Goal: Task Accomplishment & Management: Manage account settings

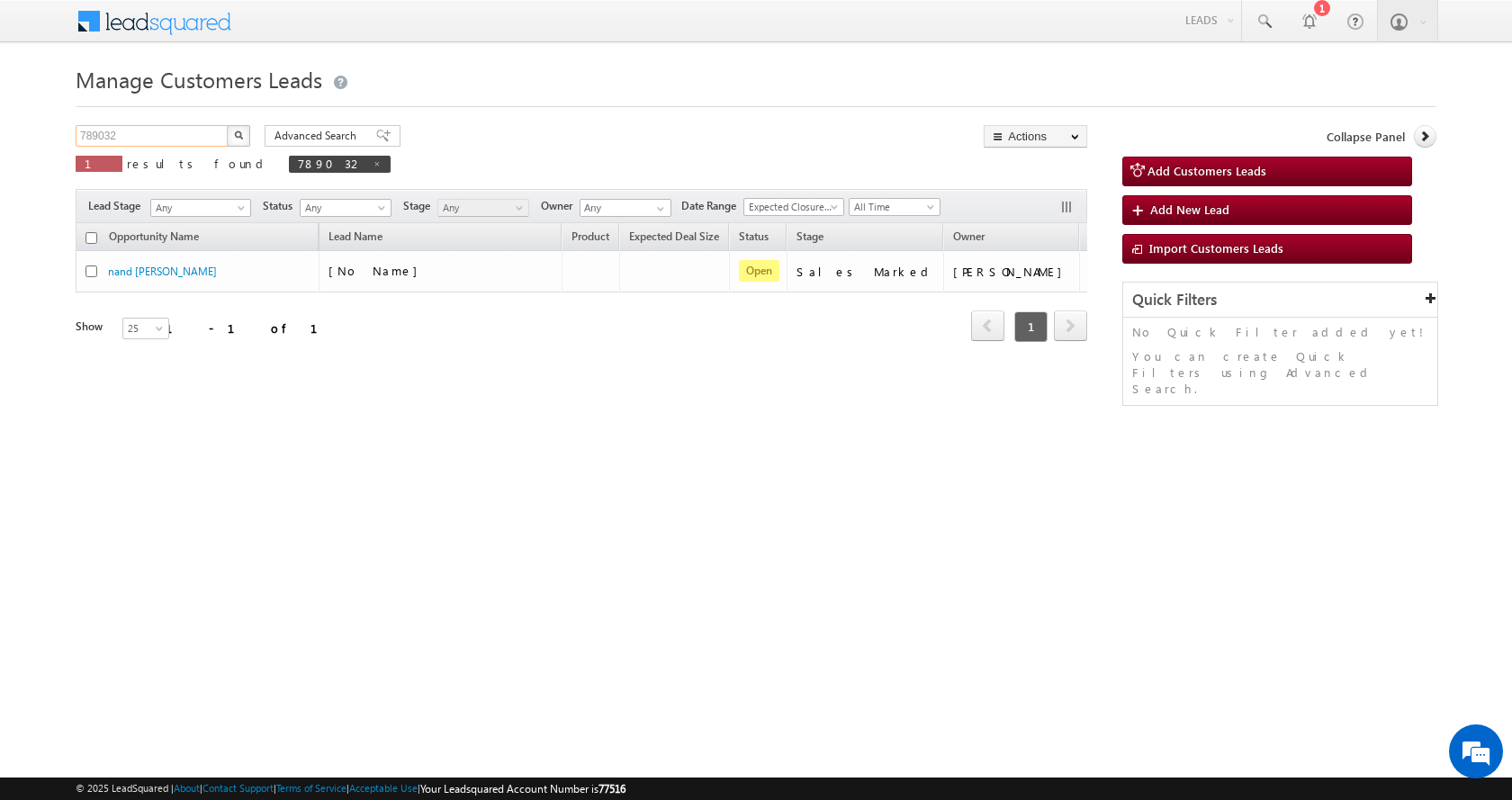
click at [111, 137] on input "789032" at bounding box center [152, 136] width 154 height 22
paste input "255"
type input "789255"
click at [227, 125] on button "button" at bounding box center [239, 136] width 24 height 22
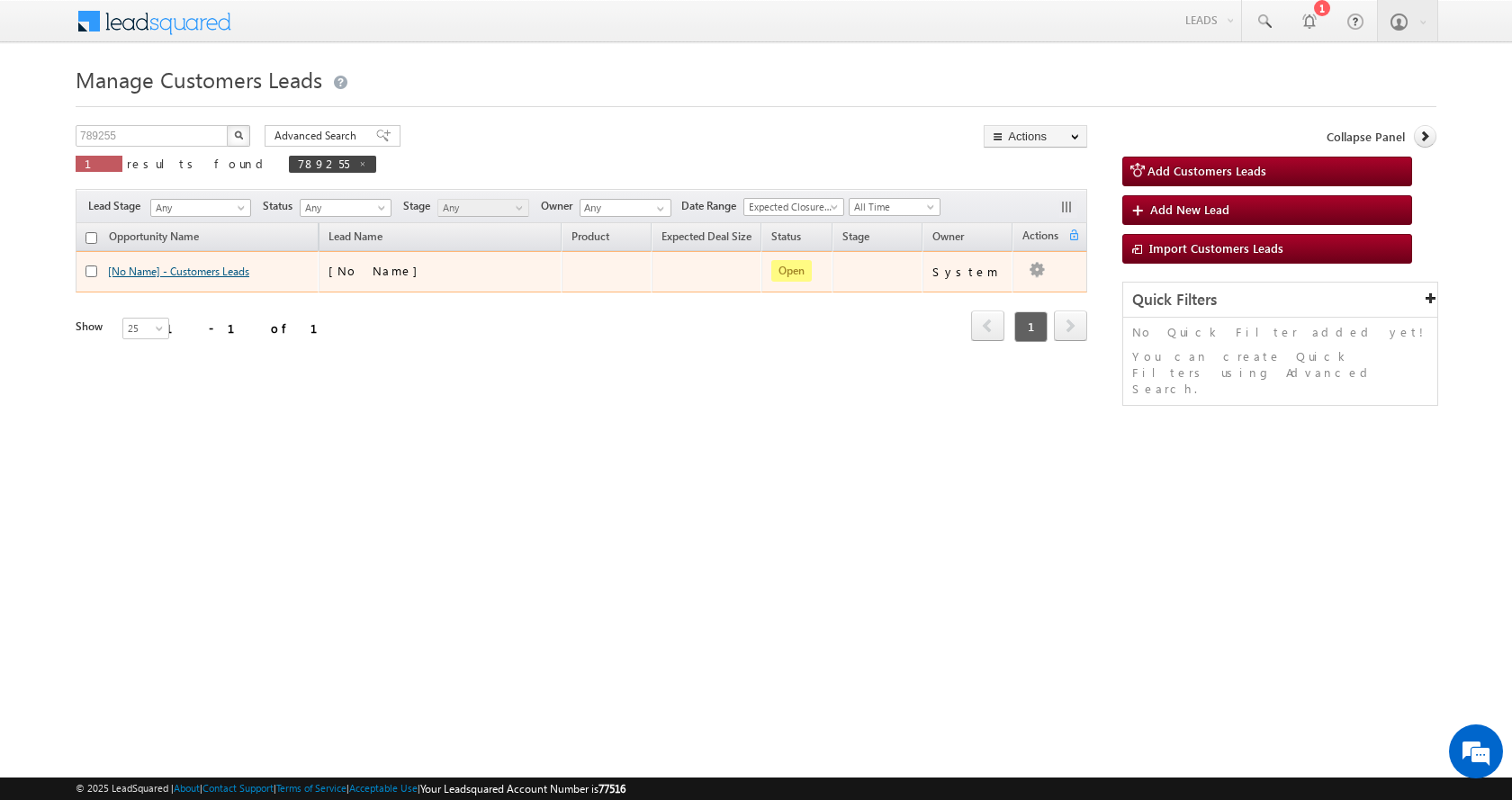
click at [198, 267] on link "[No Name] - Customers Leads" at bounding box center [179, 271] width 141 height 14
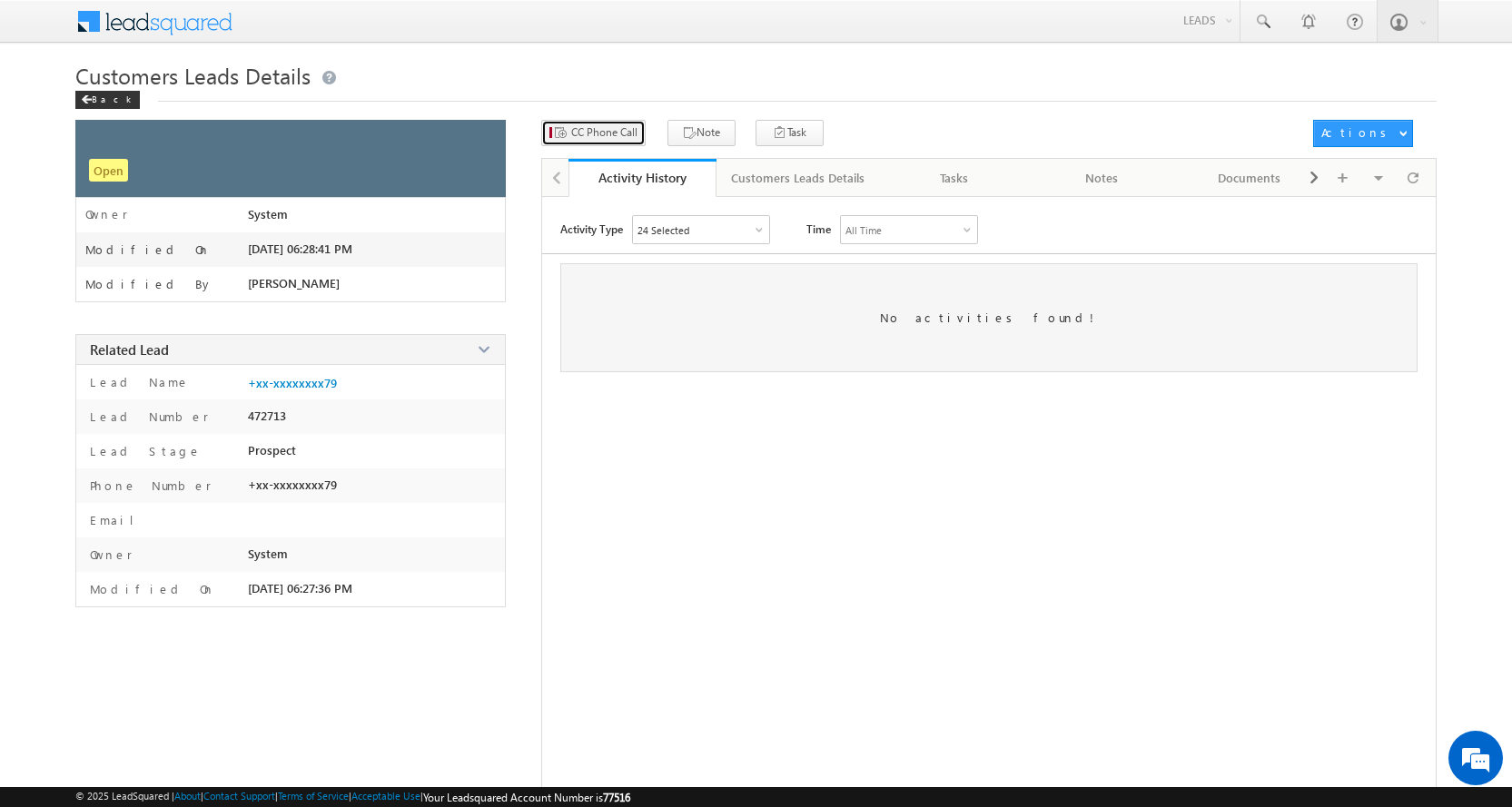
click at [600, 136] on span "CC Phone Call" at bounding box center [604, 133] width 66 height 16
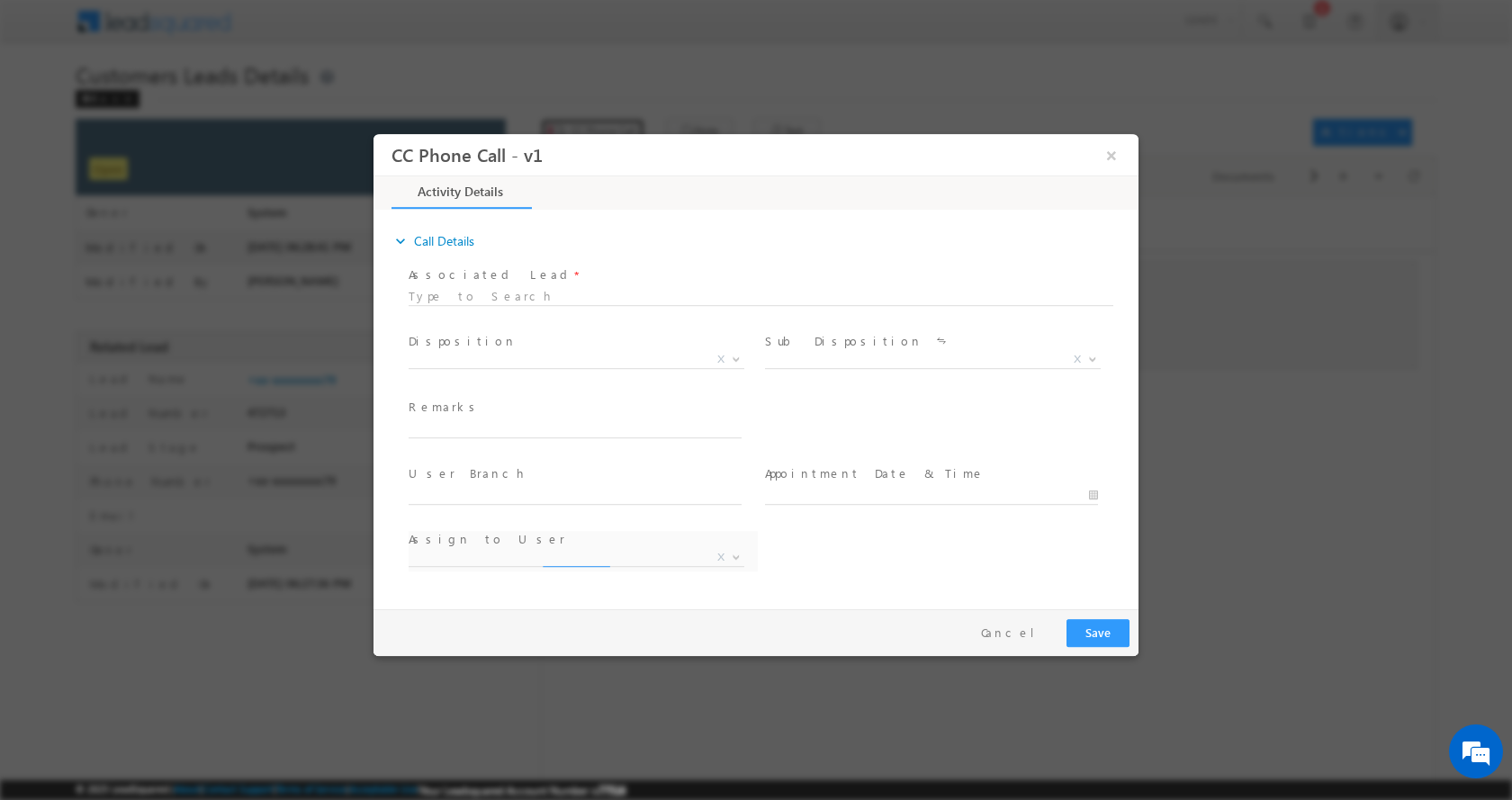
select select "dilip.kumar1@sgrlimited.in"
click at [459, 426] on input "text" at bounding box center [575, 428] width 333 height 18
paste input "[PERSON_NAME]-8979559379-PLOT CONSTRUCTION-LOAN-20-REG-FATHER AGE-[DEMOGRAPHIC_…"
type input "[PERSON_NAME]-8979559379-PLOT CONSTRUCTION-LOAN-20-REG-FATHER AGE-[DEMOGRAPHIC_…"
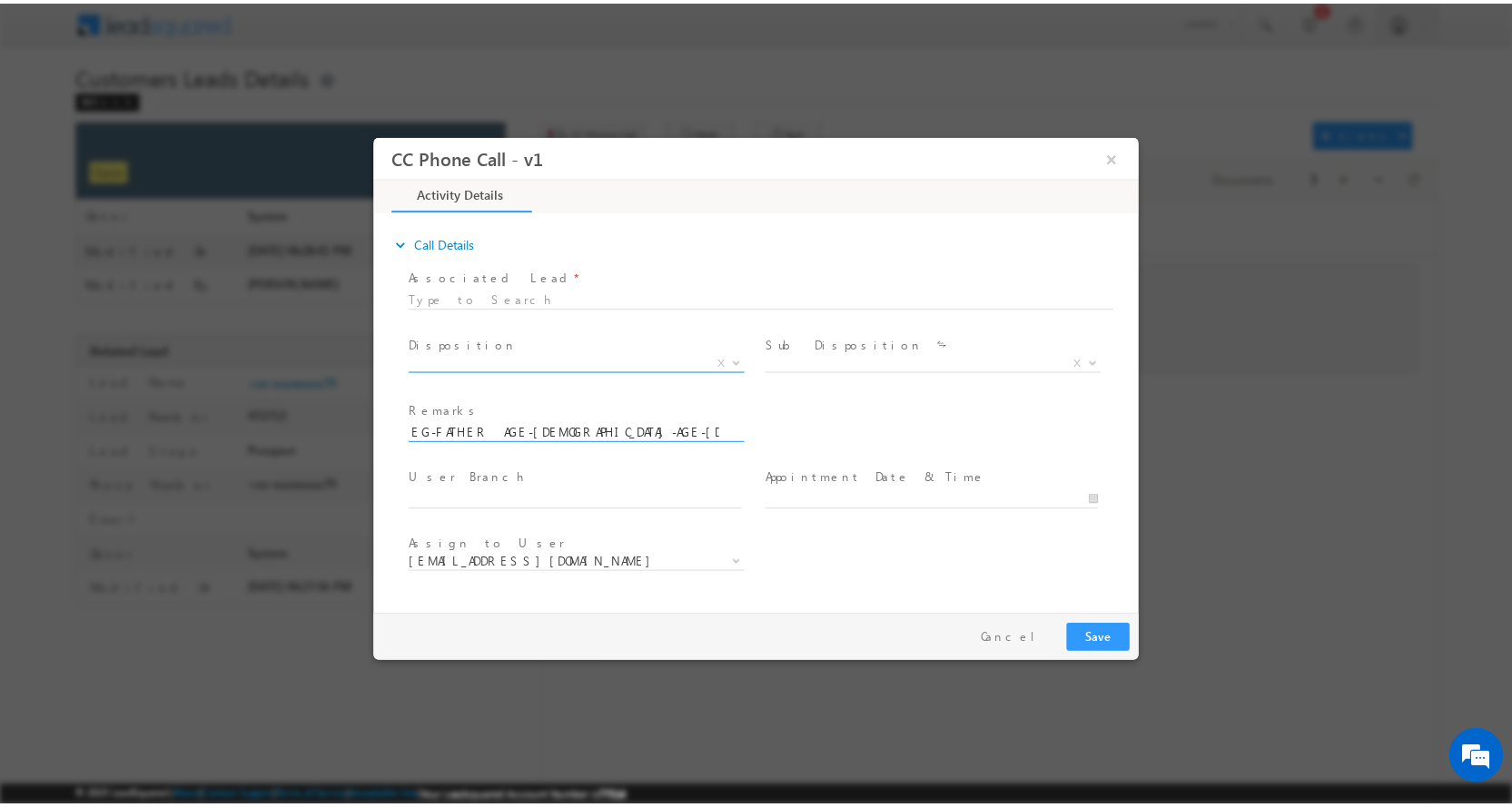
scroll to position [0, 0]
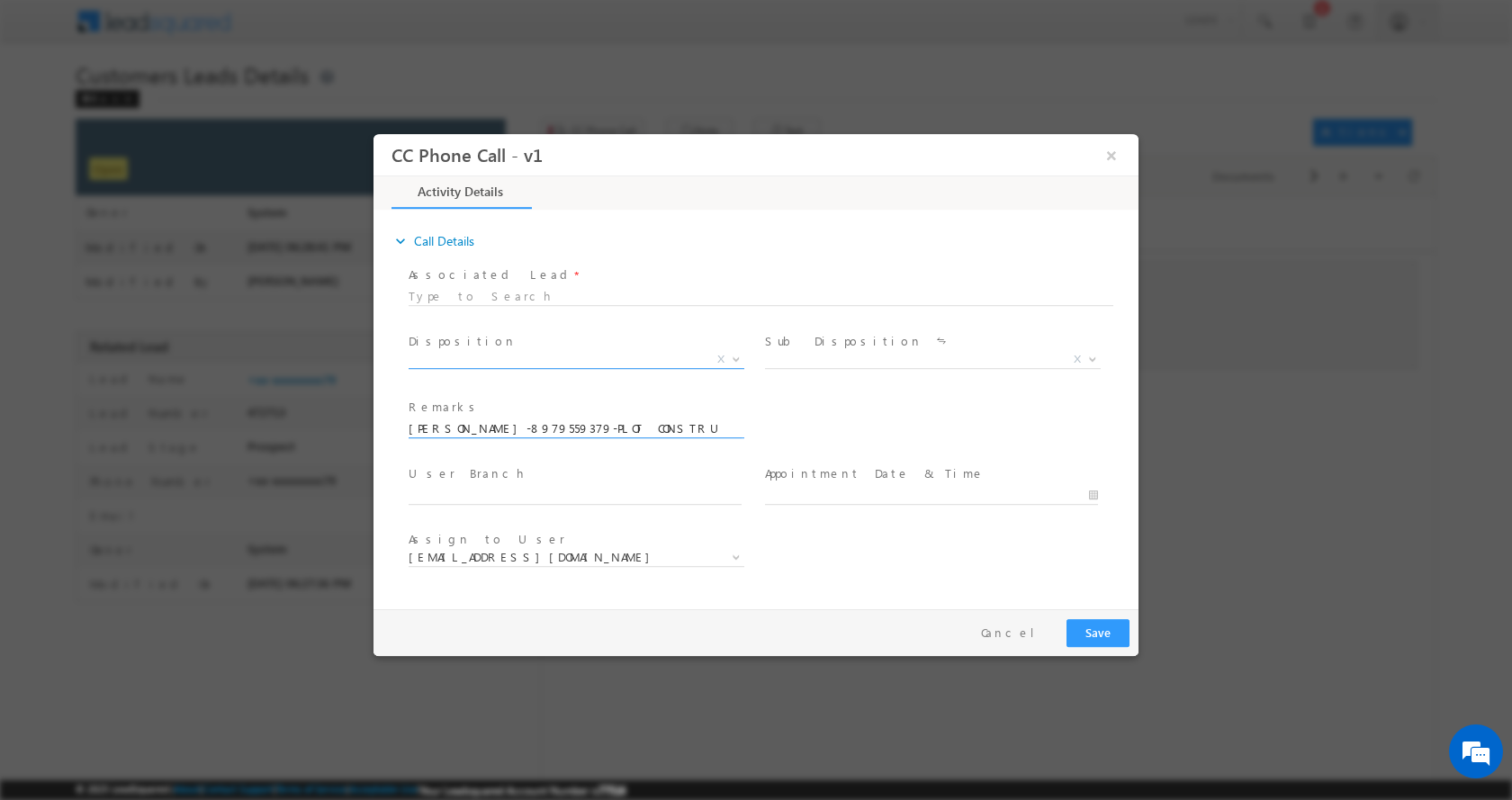
click at [736, 356] on b at bounding box center [736, 357] width 11 height 6
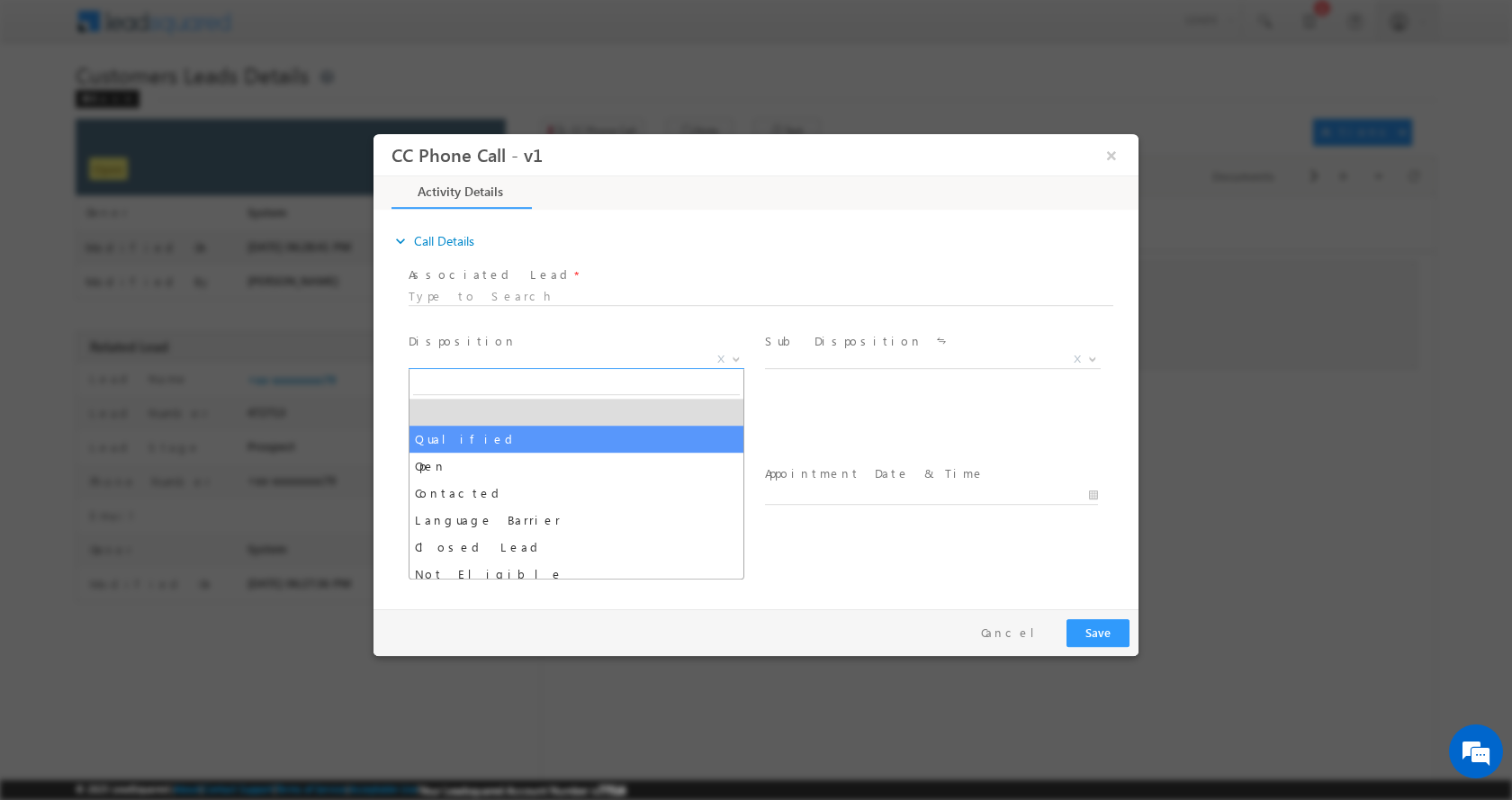
select select "Qualified"
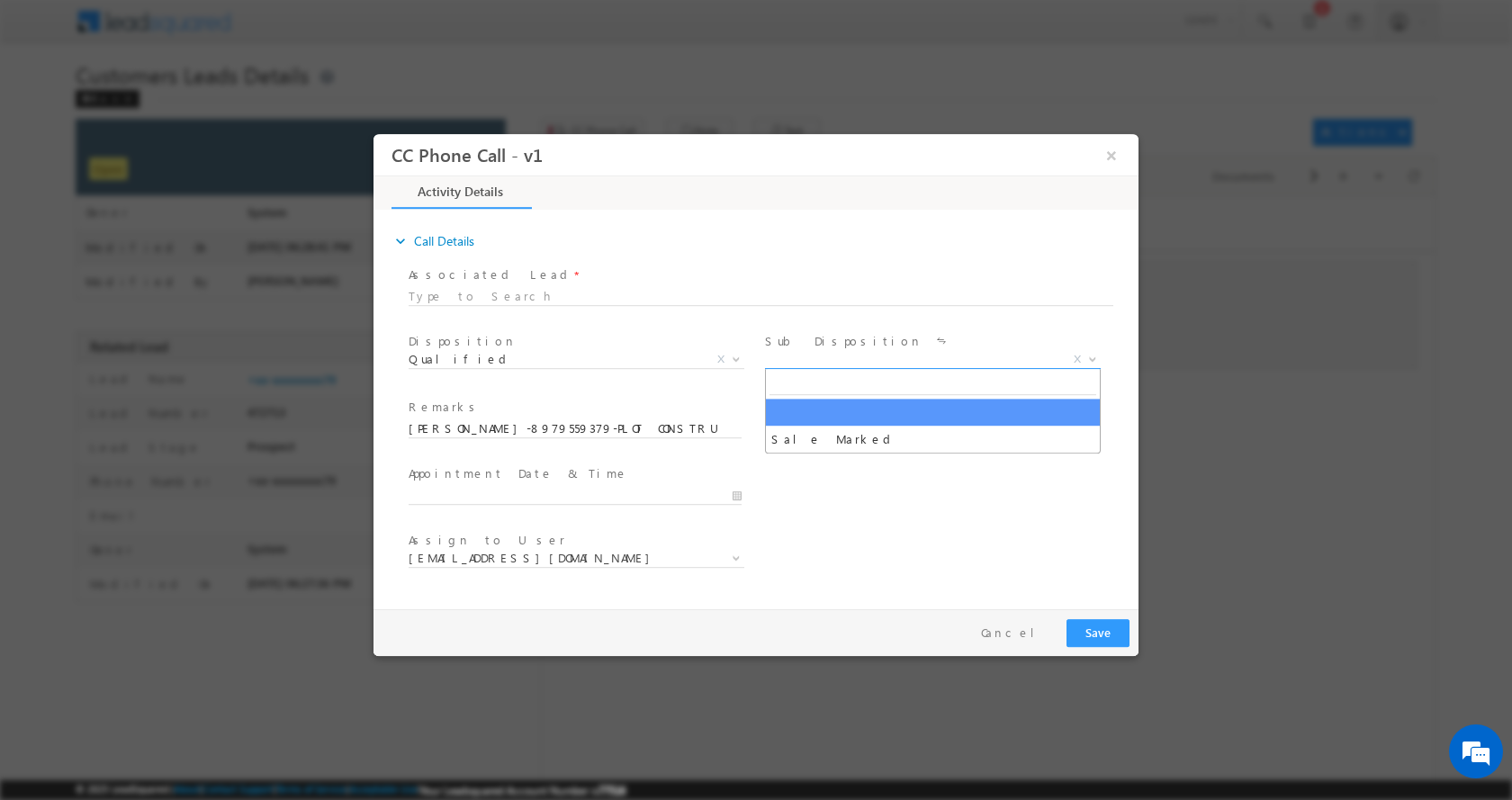
click at [1088, 358] on b at bounding box center [1093, 357] width 11 height 6
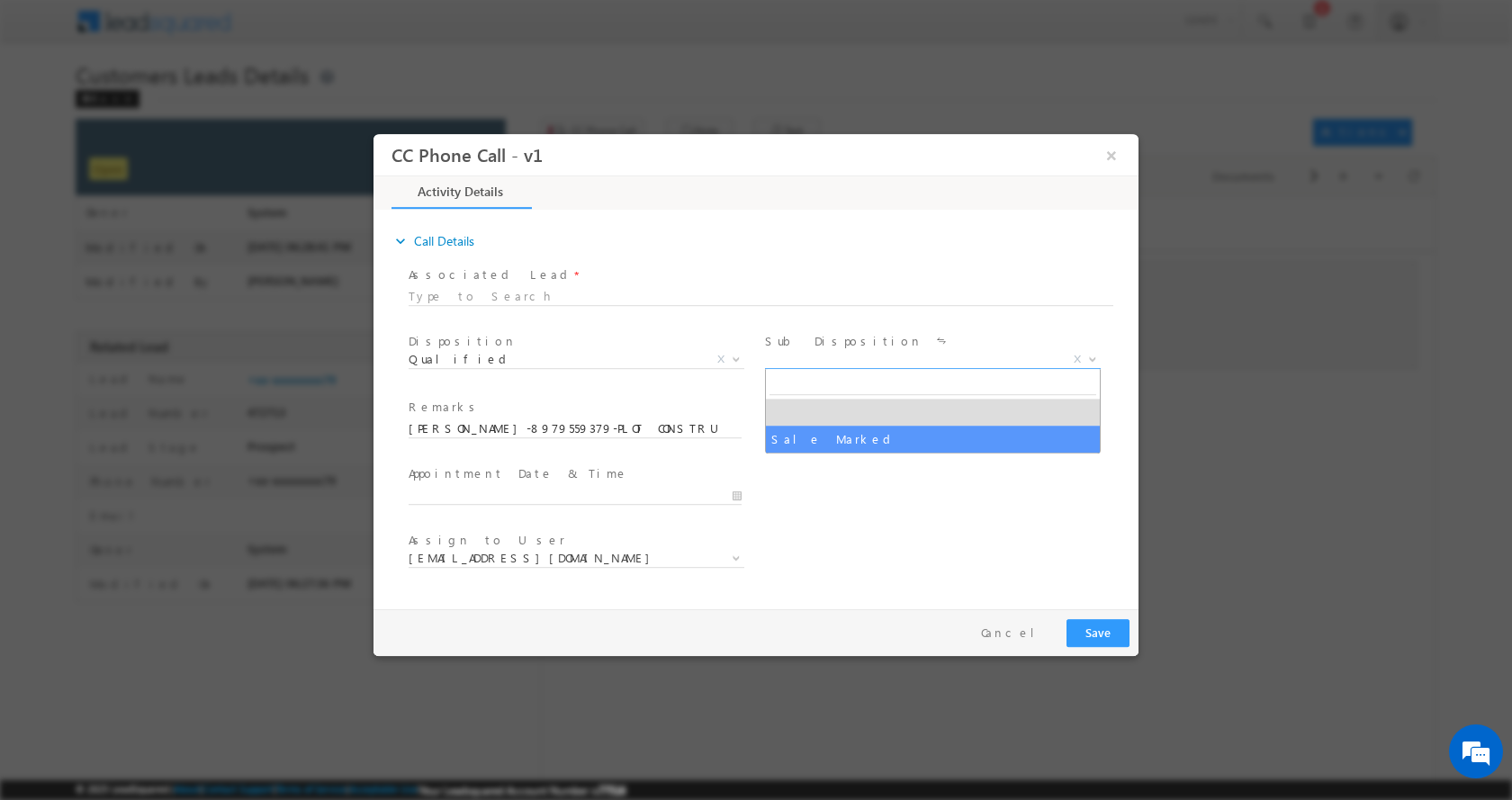
select select "Sale Marked"
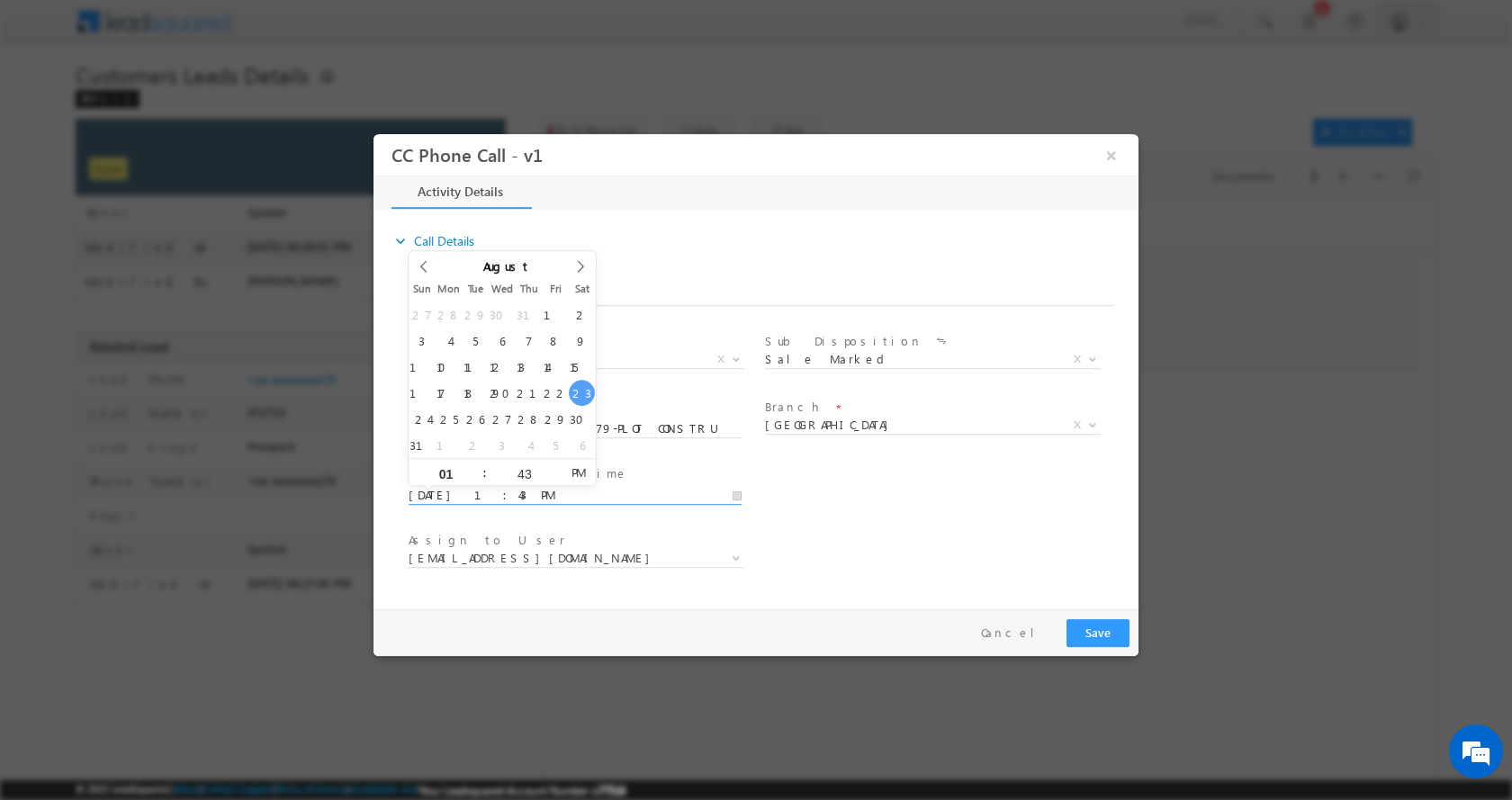
click at [732, 490] on input "08/23/2025 1:43 PM" at bounding box center [575, 495] width 333 height 18
type input "08/25/2025 12:43 PM"
type input "12"
click at [474, 479] on span at bounding box center [477, 478] width 13 height 14
type input "08/25/2025 12:42 PM"
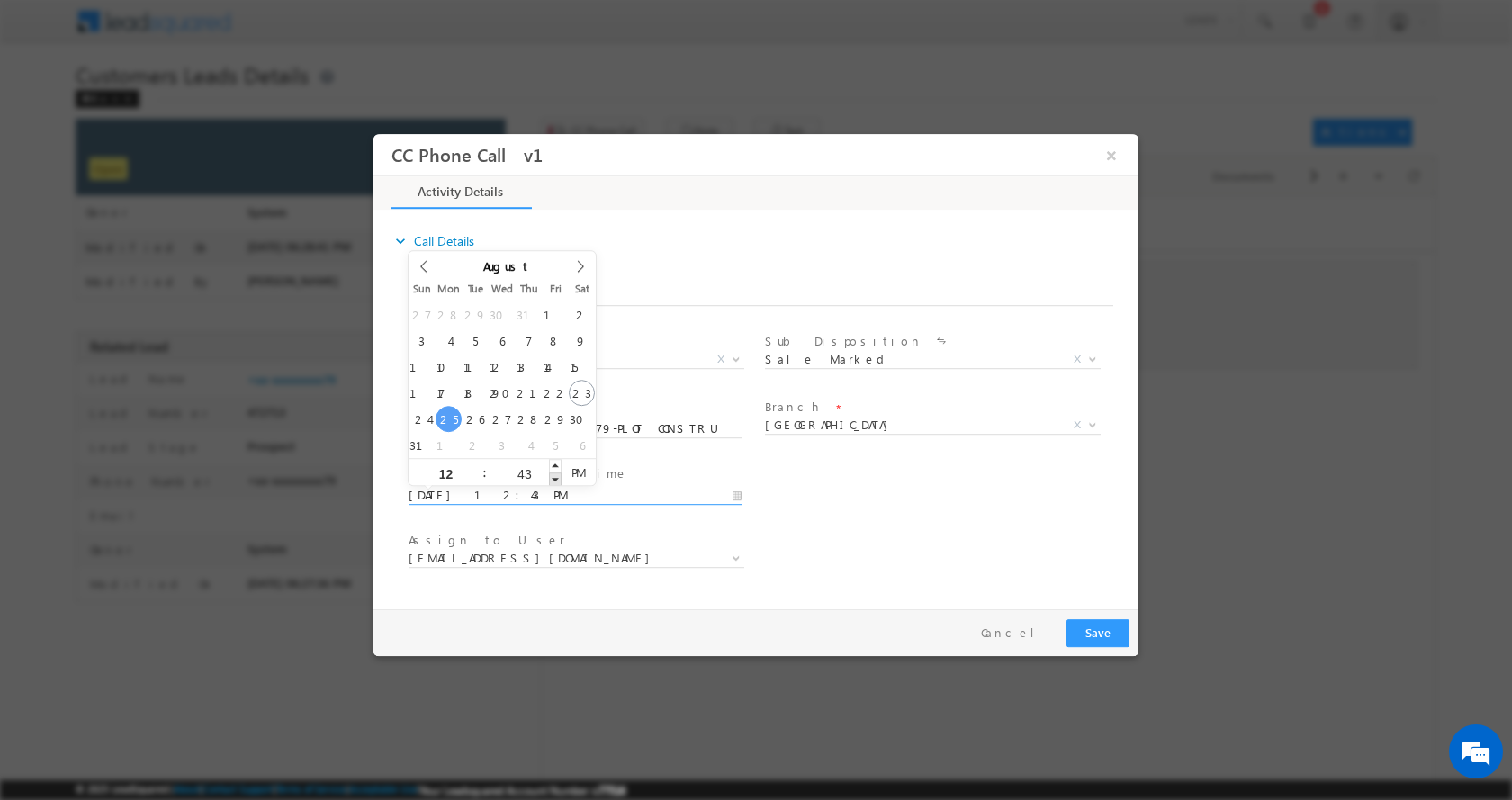
type input "42"
click at [553, 478] on span at bounding box center [555, 478] width 13 height 14
type input "08/25/2025 12:41 PM"
type input "41"
click at [553, 478] on span at bounding box center [555, 478] width 13 height 14
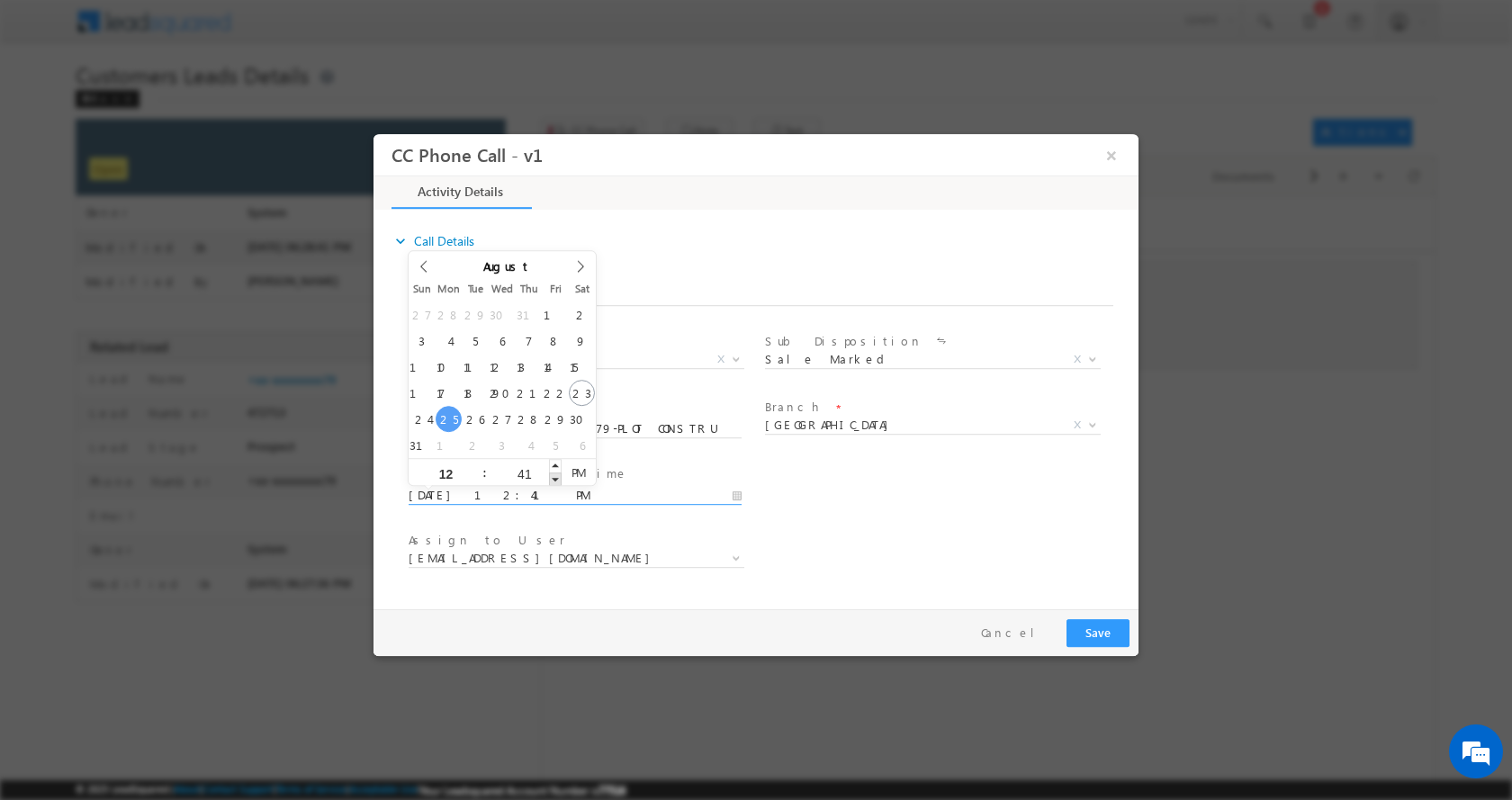
type input "08/25/2025 12:40 PM"
type input "40"
click at [553, 478] on span at bounding box center [555, 478] width 13 height 14
type input "08/25/2025 12:39 PM"
type input "39"
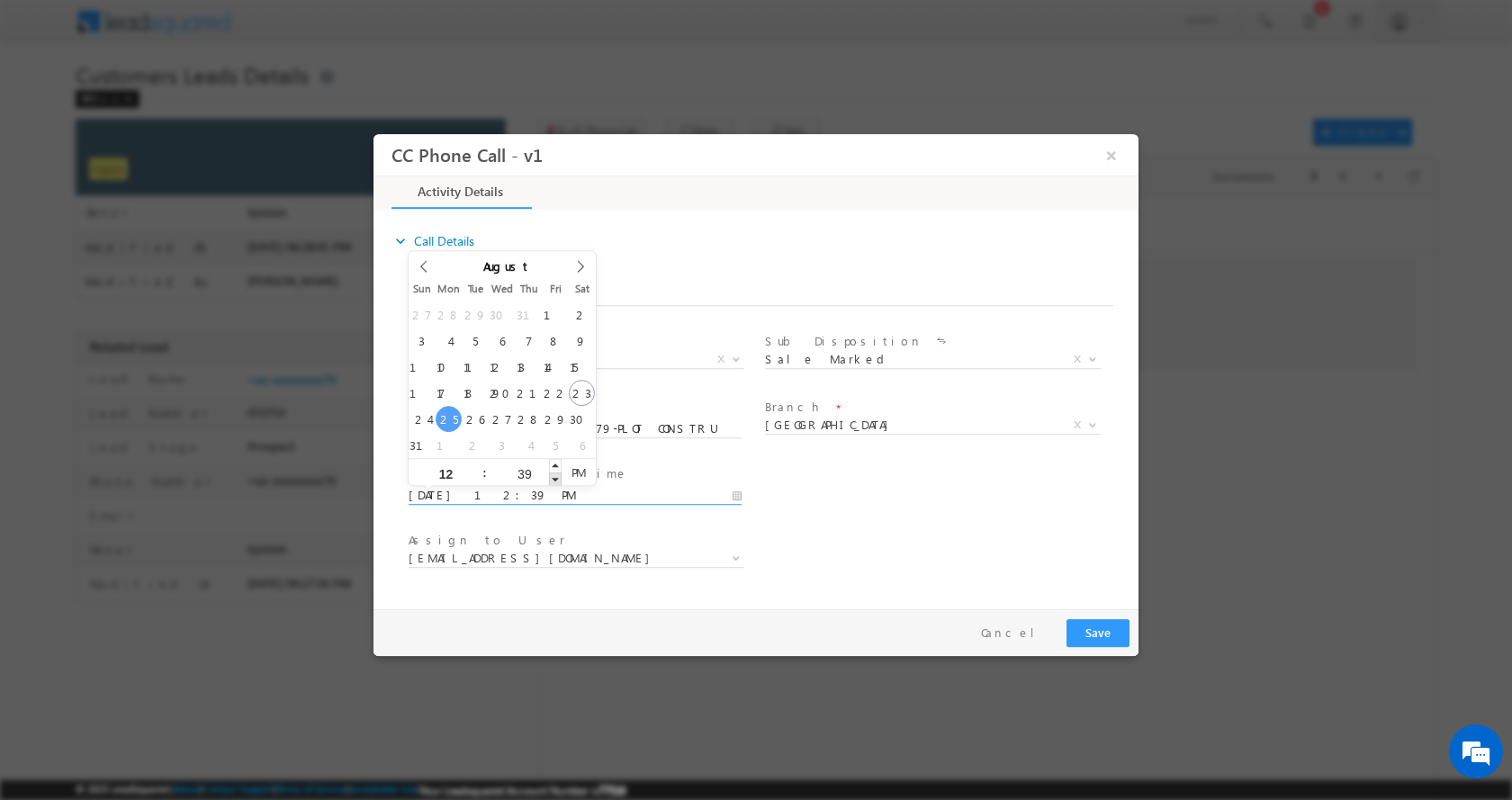
click at [553, 477] on span at bounding box center [555, 478] width 13 height 14
type input "08/25/2025 12:38 PM"
type input "38"
click at [553, 477] on span at bounding box center [555, 478] width 13 height 14
type input "08/25/2025 12:37 PM"
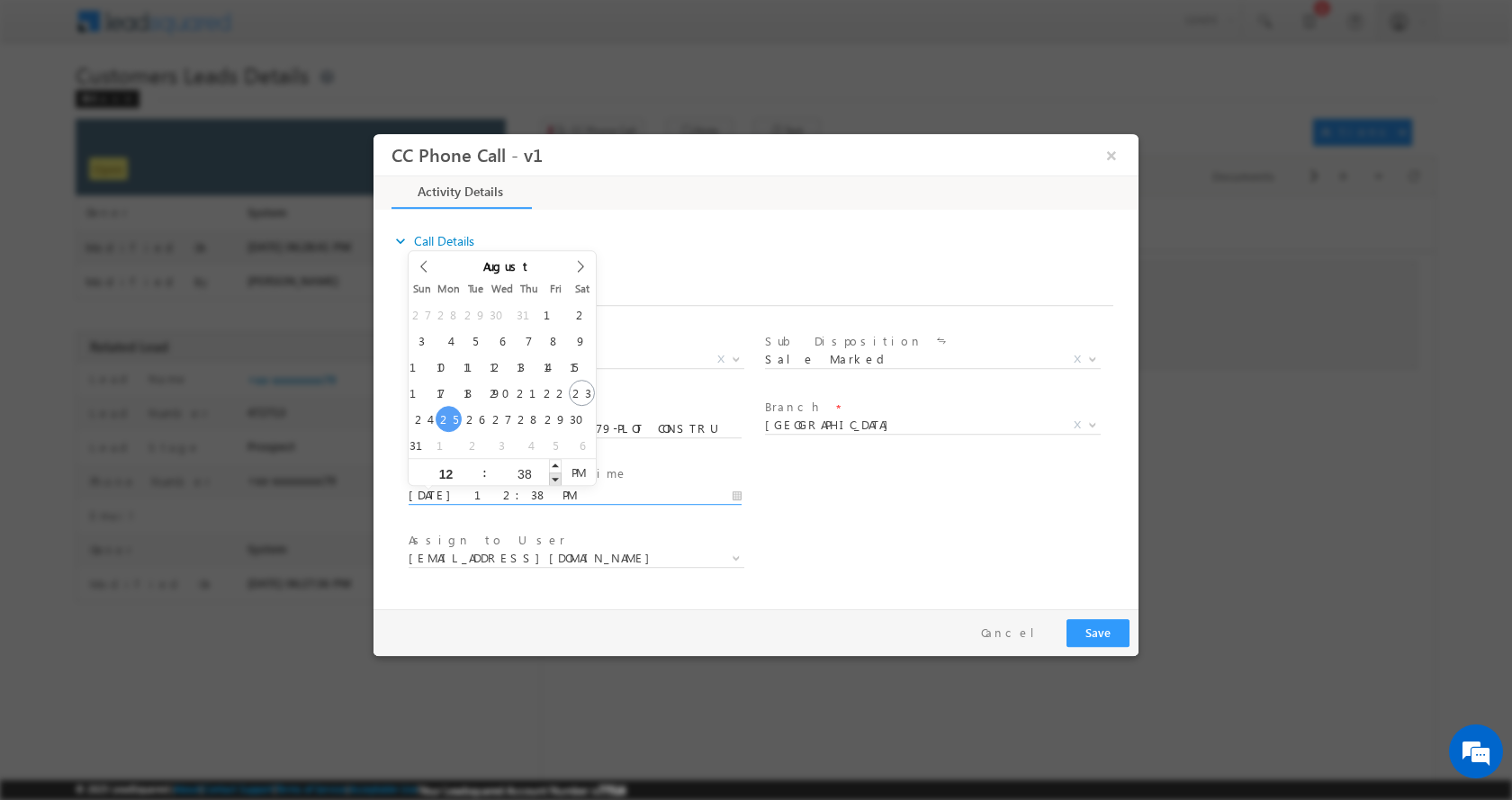
type input "37"
click at [553, 477] on span at bounding box center [555, 478] width 13 height 14
type input "08/25/2025 12:36 PM"
type input "36"
click at [553, 477] on span at bounding box center [555, 478] width 13 height 14
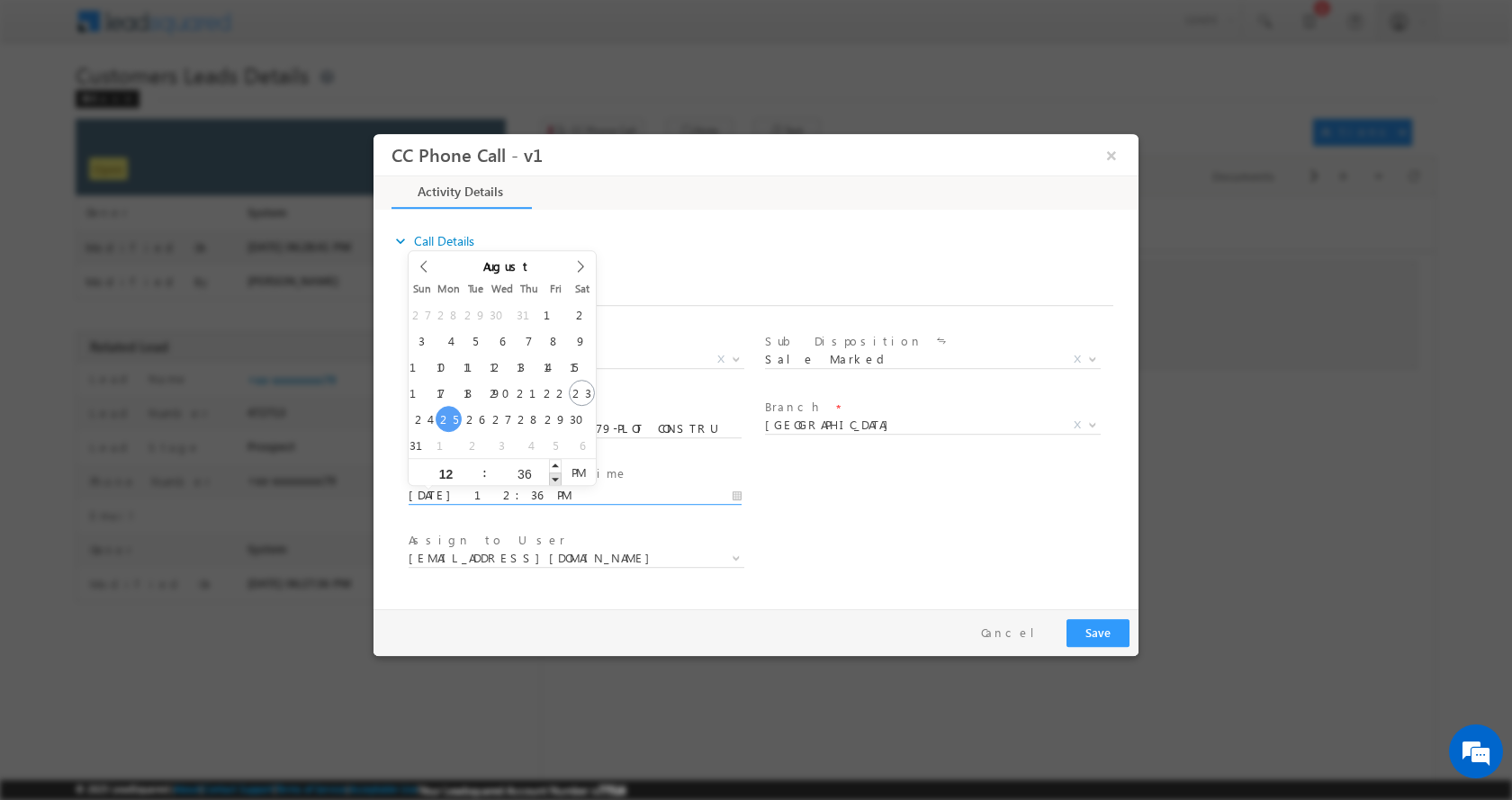
type input "08/25/2025 12:35 PM"
type input "35"
click at [553, 477] on span at bounding box center [555, 478] width 13 height 14
type input "08/25/2025 12:34 PM"
type input "34"
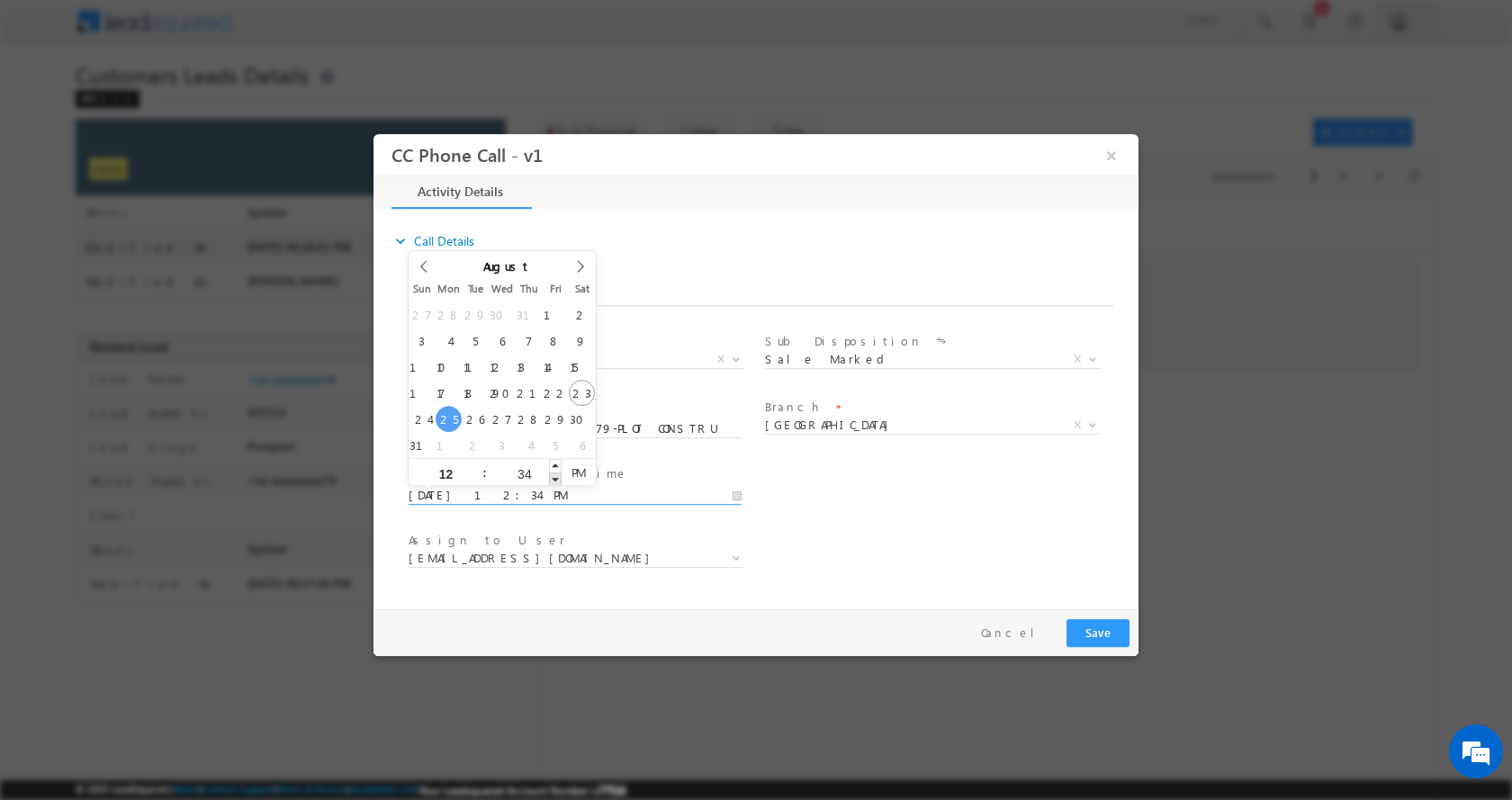
click at [553, 477] on span at bounding box center [555, 478] width 13 height 14
type input "08/25/2025 12:33 PM"
type input "33"
click at [553, 477] on span at bounding box center [555, 478] width 13 height 14
type input "08/25/2025 12:32 PM"
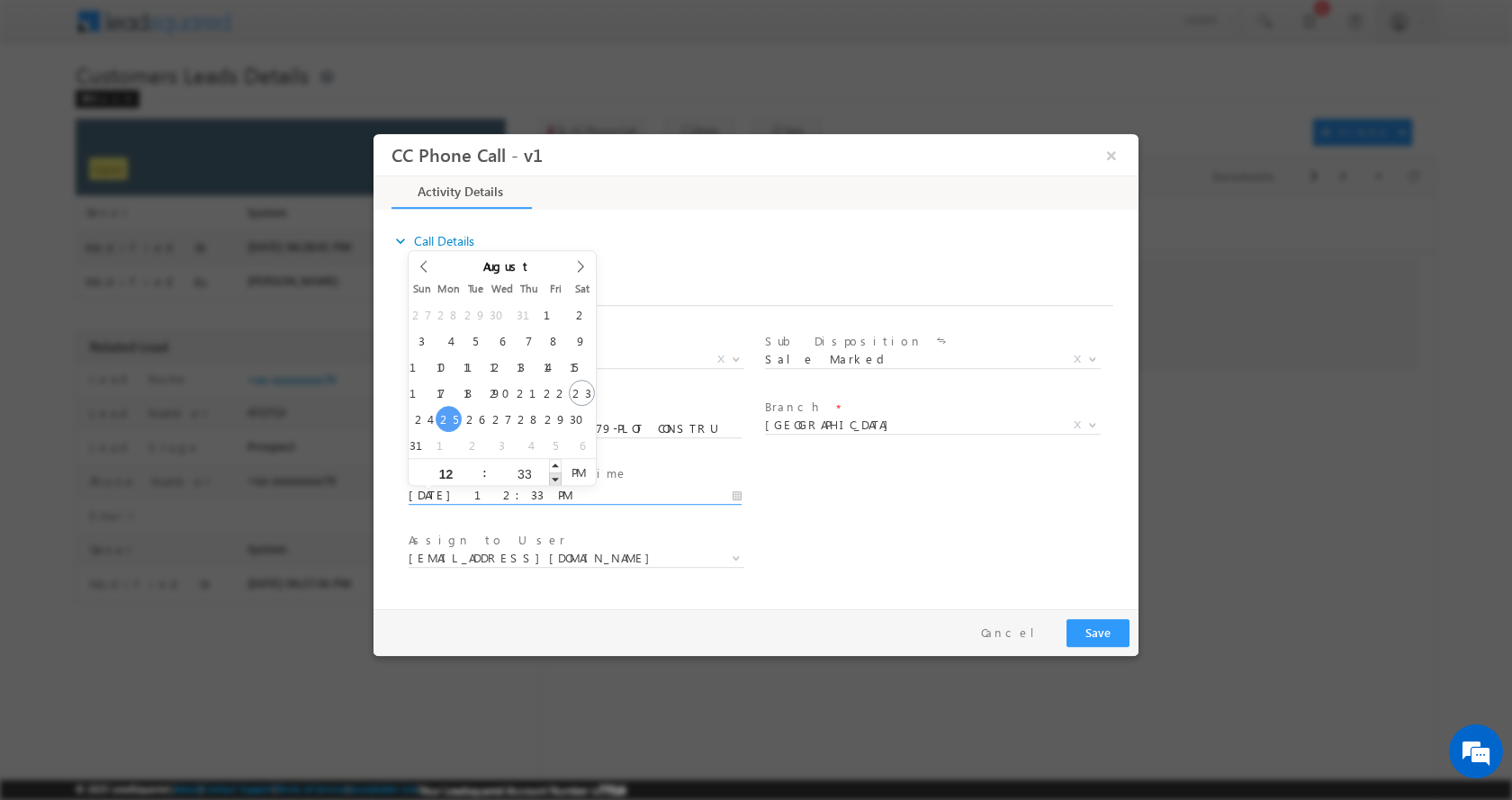
type input "32"
click at [553, 477] on span at bounding box center [555, 478] width 13 height 14
type input "08/25/2025 12:31 PM"
type input "31"
click at [553, 477] on span at bounding box center [555, 478] width 13 height 14
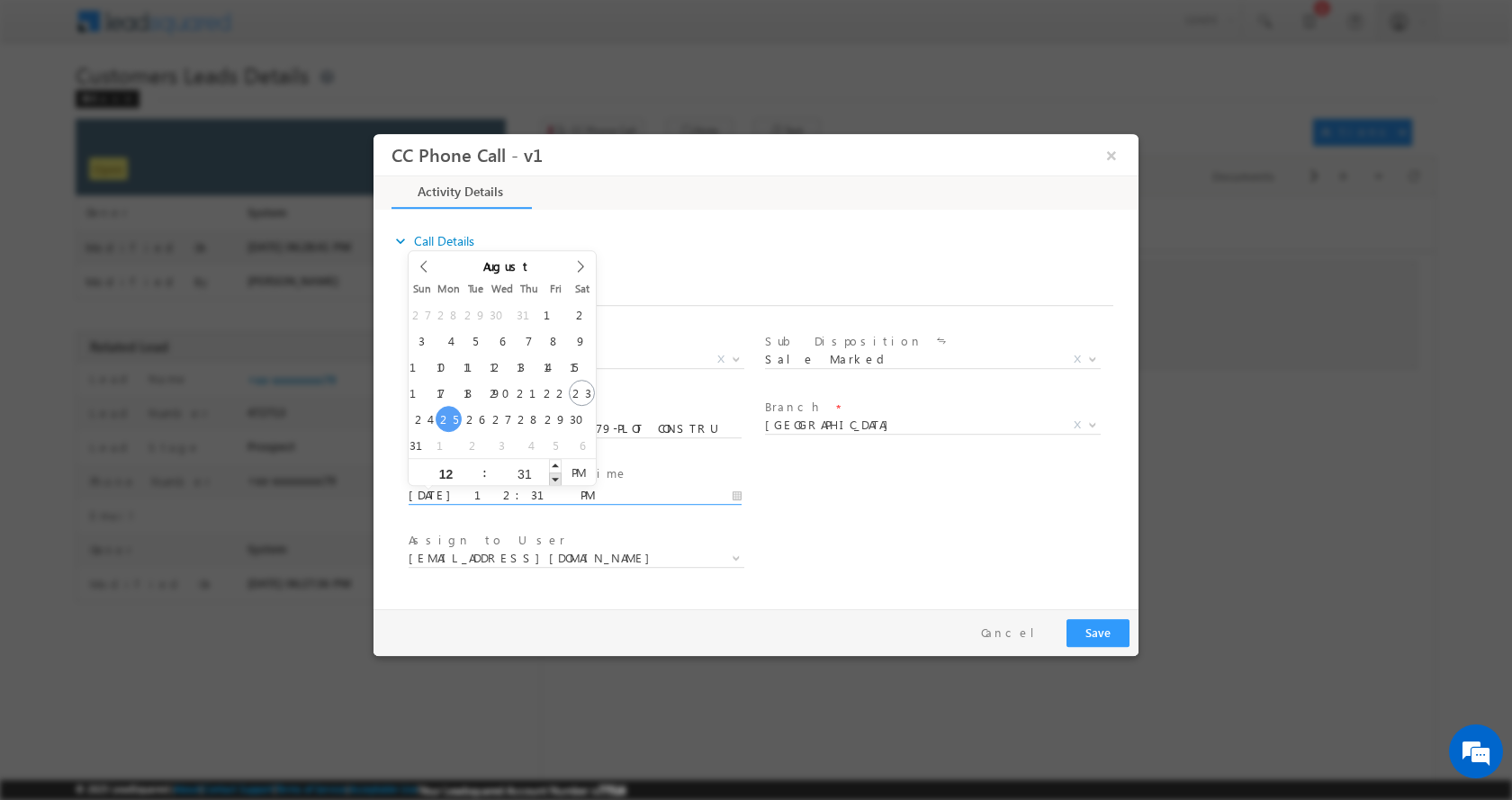
type input "08/25/2025 12:30 PM"
type input "30"
click at [553, 477] on span at bounding box center [555, 478] width 13 height 14
type input "08/25/2025 12:29 PM"
type input "29"
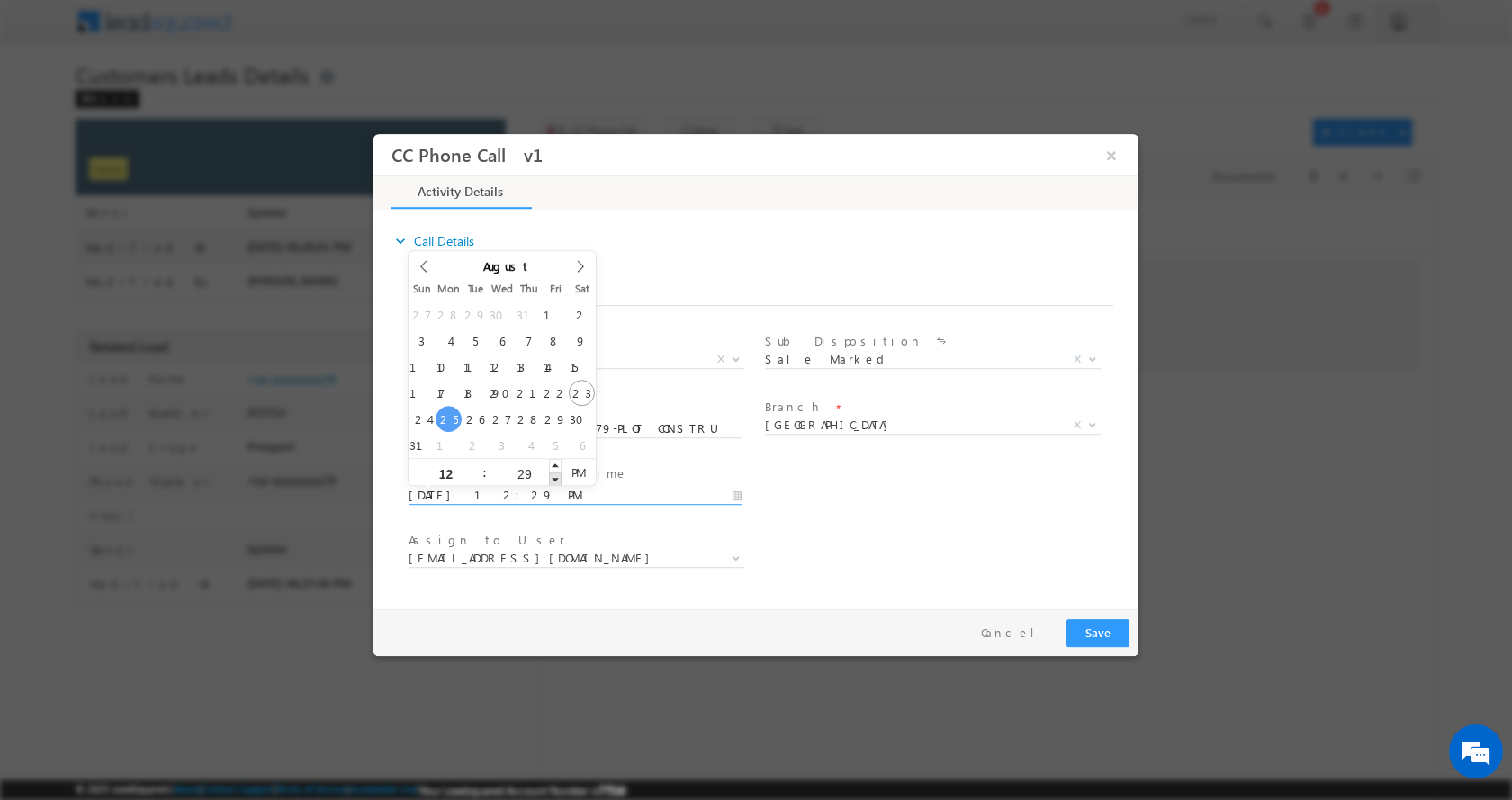
click at [553, 475] on span at bounding box center [555, 478] width 13 height 14
type input "08/25/2025 12:28 PM"
type input "28"
click at [553, 475] on span at bounding box center [555, 478] width 13 height 14
type input "08/25/2025 12:27 PM"
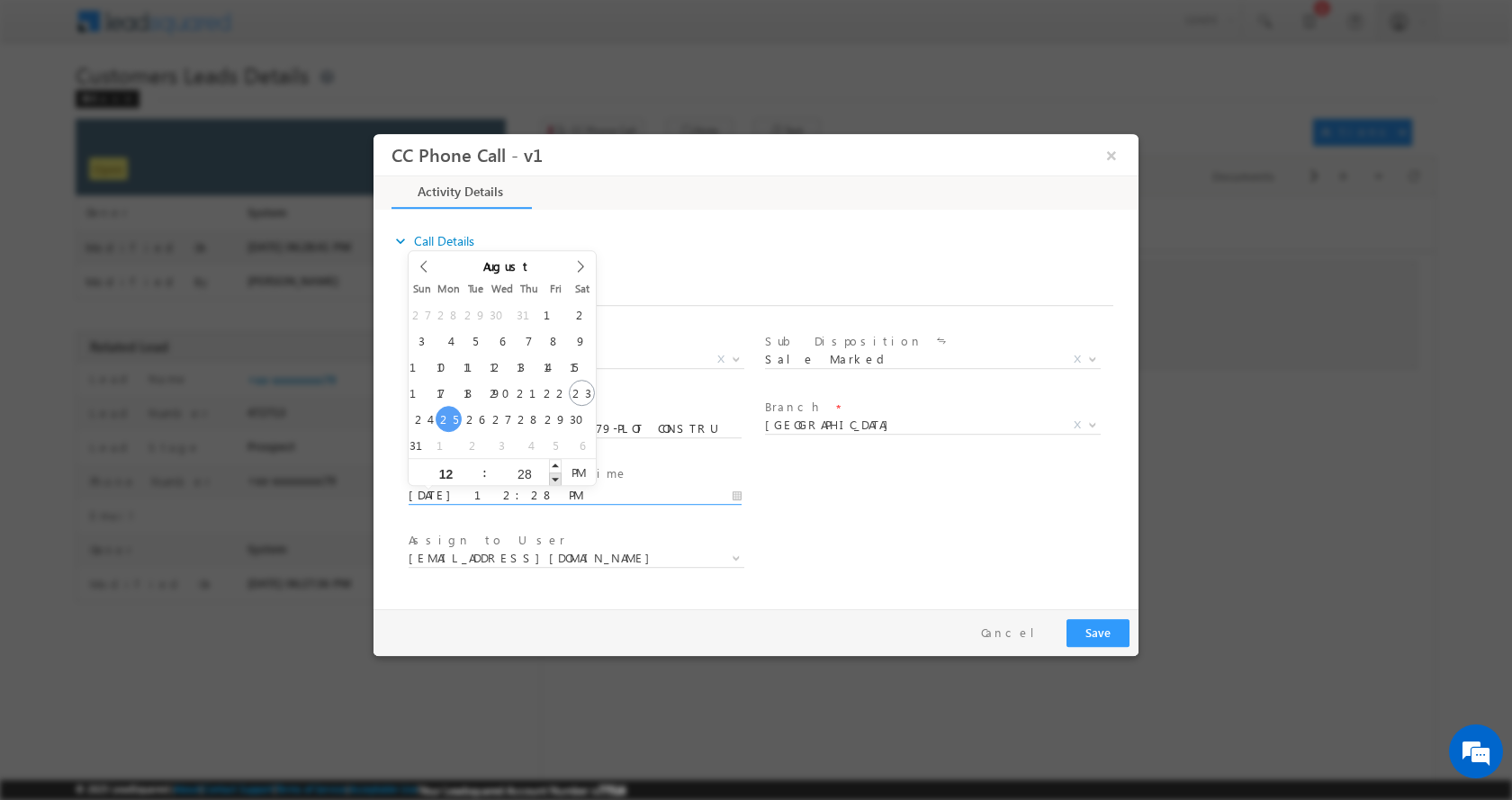
type input "27"
click at [553, 475] on span at bounding box center [555, 478] width 13 height 14
type input "08/25/2025 12:26 PM"
type input "26"
click at [553, 475] on span at bounding box center [555, 478] width 13 height 14
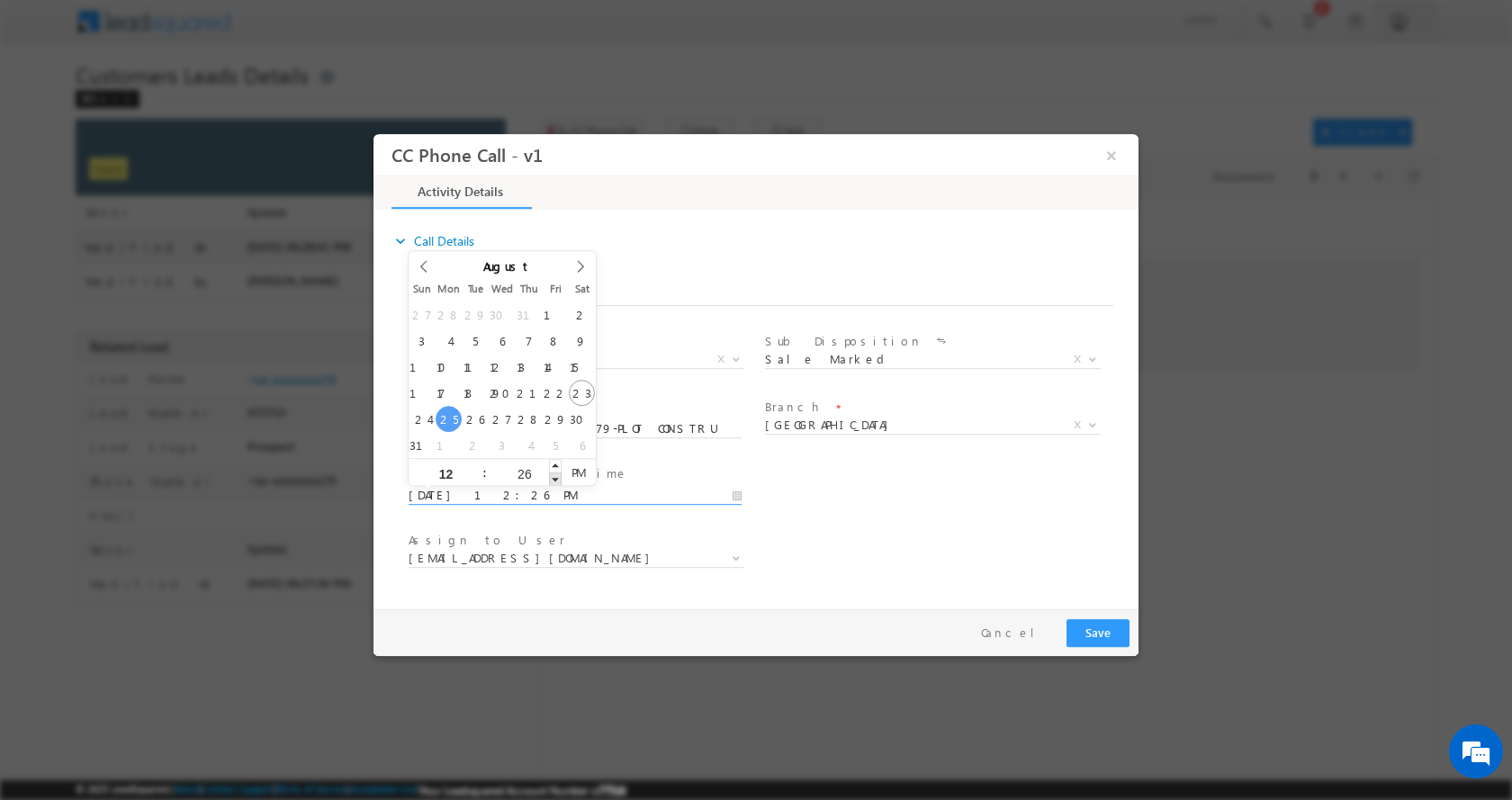
type input "08/25/2025 12:25 PM"
type input "25"
click at [553, 475] on span at bounding box center [555, 478] width 13 height 14
type input "08/25/2025 12:24 PM"
type input "24"
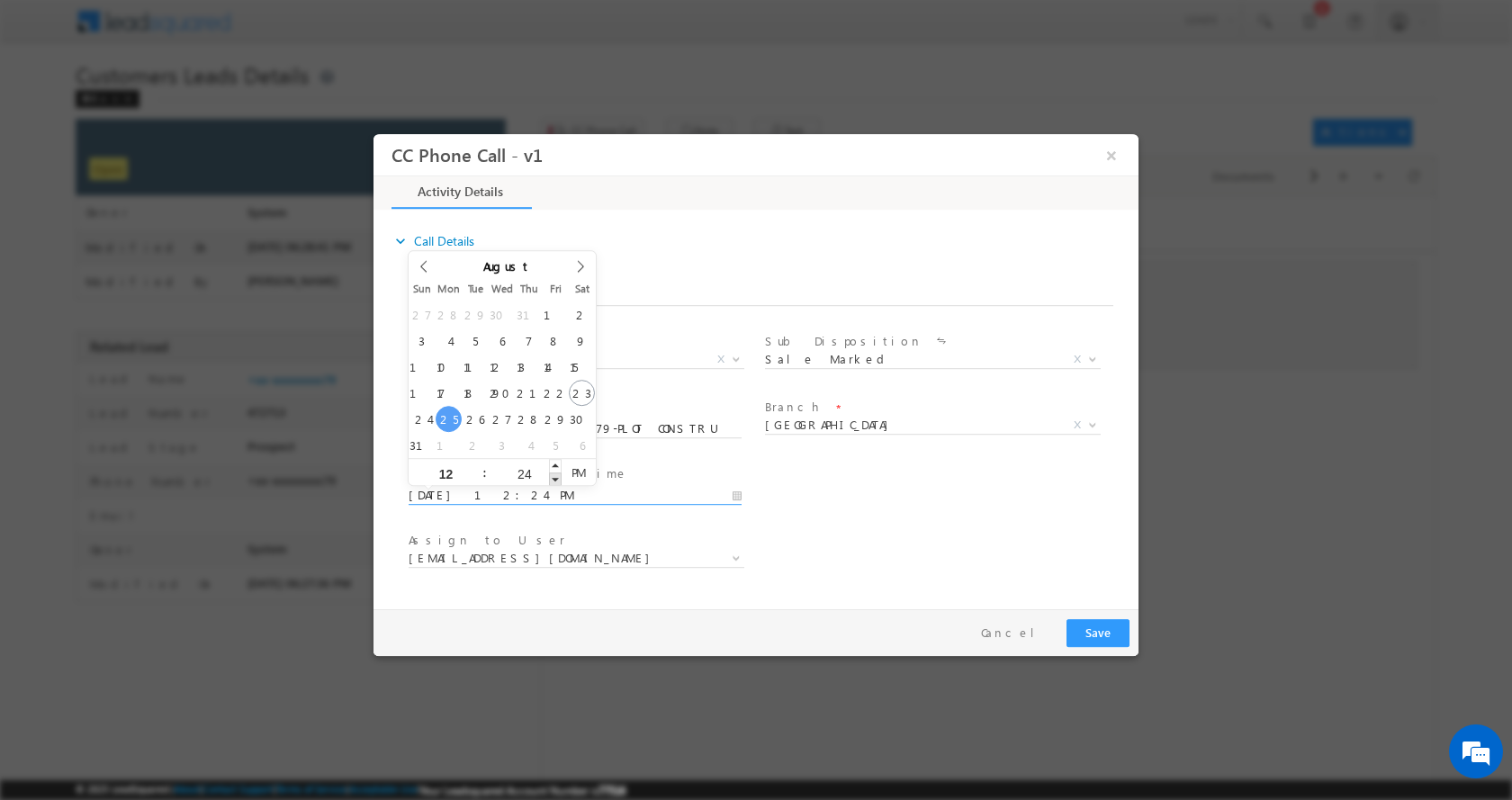
click at [553, 475] on span at bounding box center [555, 478] width 13 height 14
type input "08/25/2025 12:23 PM"
type input "23"
click at [553, 475] on span at bounding box center [555, 478] width 13 height 14
type input "08/25/2025 12:22 PM"
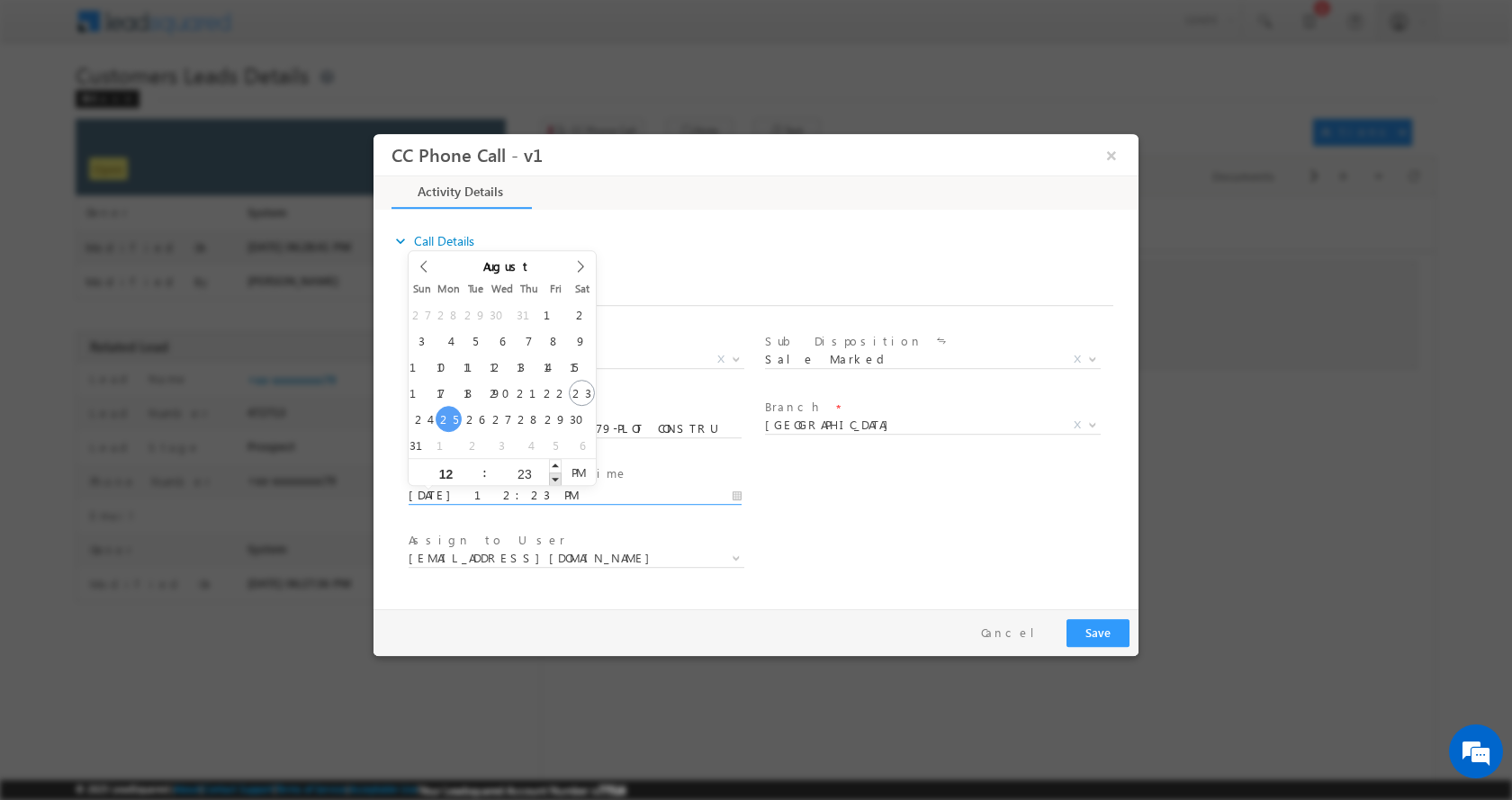
type input "22"
click at [553, 475] on span at bounding box center [555, 478] width 13 height 14
type input "08/25/2025 12:21 PM"
type input "21"
click at [553, 475] on span at bounding box center [555, 478] width 13 height 14
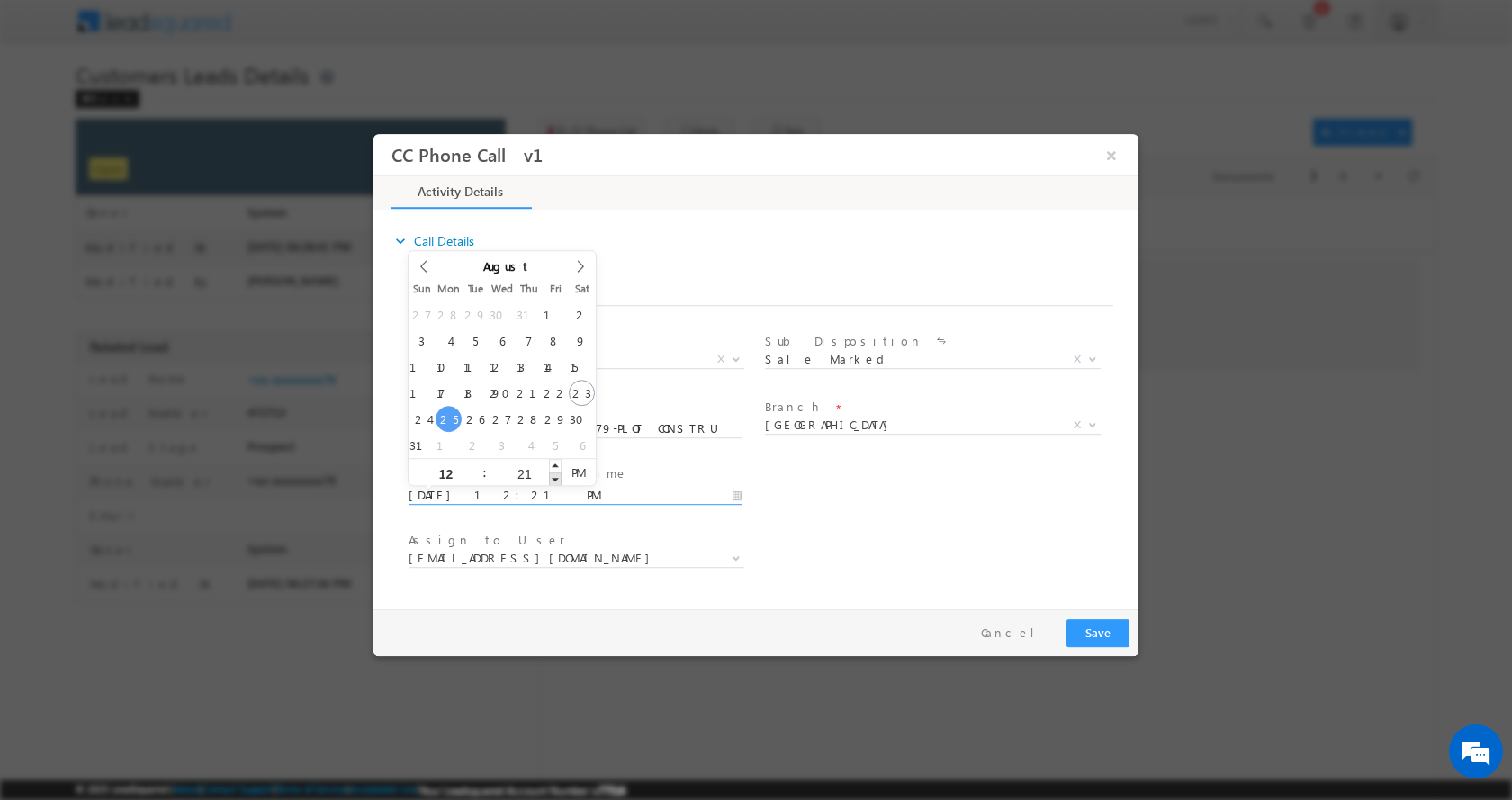
type input "08/25/2025 12:20 PM"
type input "20"
click at [553, 475] on span at bounding box center [555, 478] width 13 height 14
type input "08/25/2025 12:19 PM"
type input "19"
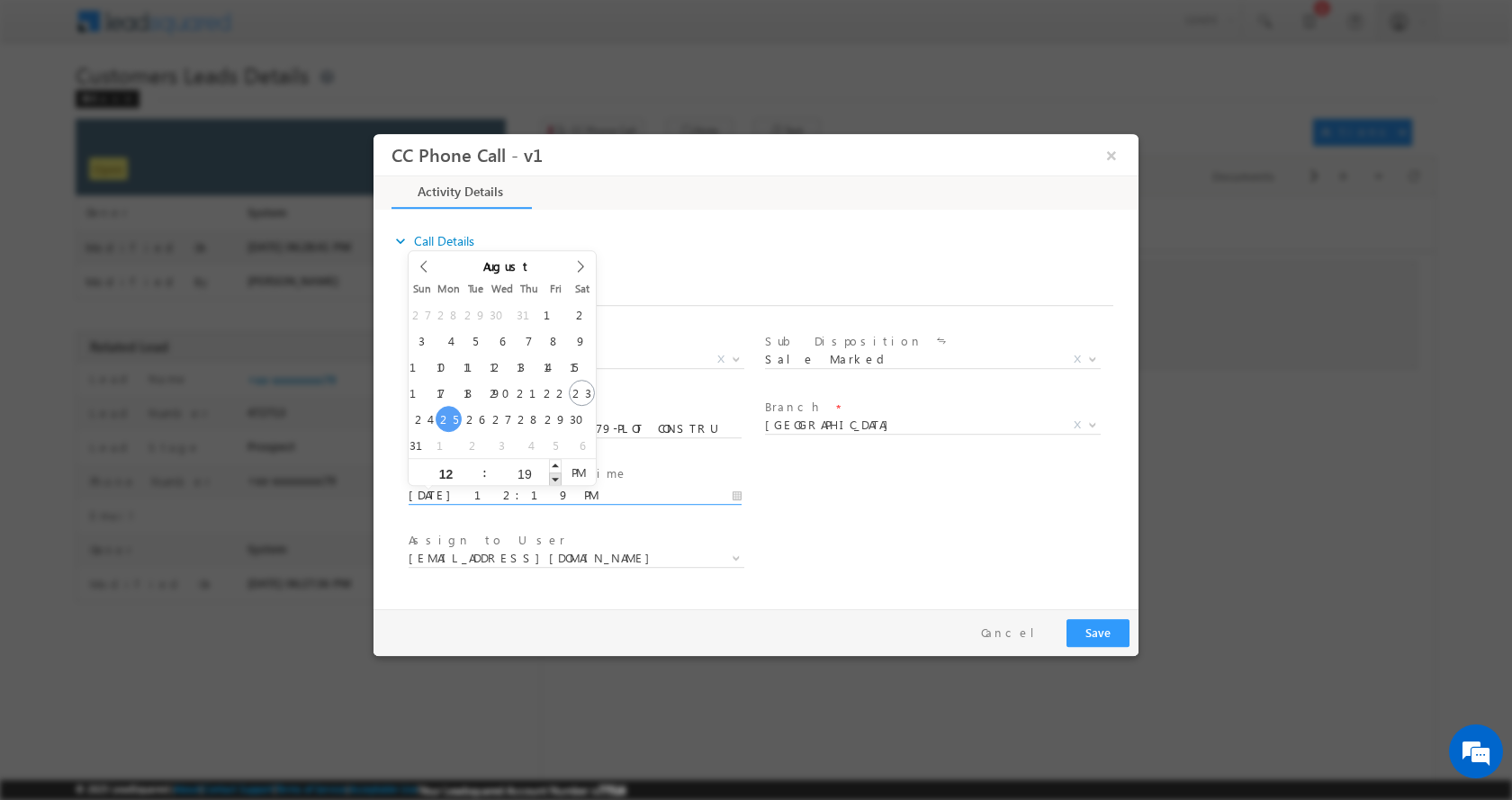
click at [553, 475] on span at bounding box center [555, 478] width 13 height 14
type input "08/25/2025 12:18 PM"
type input "18"
click at [553, 474] on span at bounding box center [555, 478] width 13 height 14
type input "08/25/2025 12:17 PM"
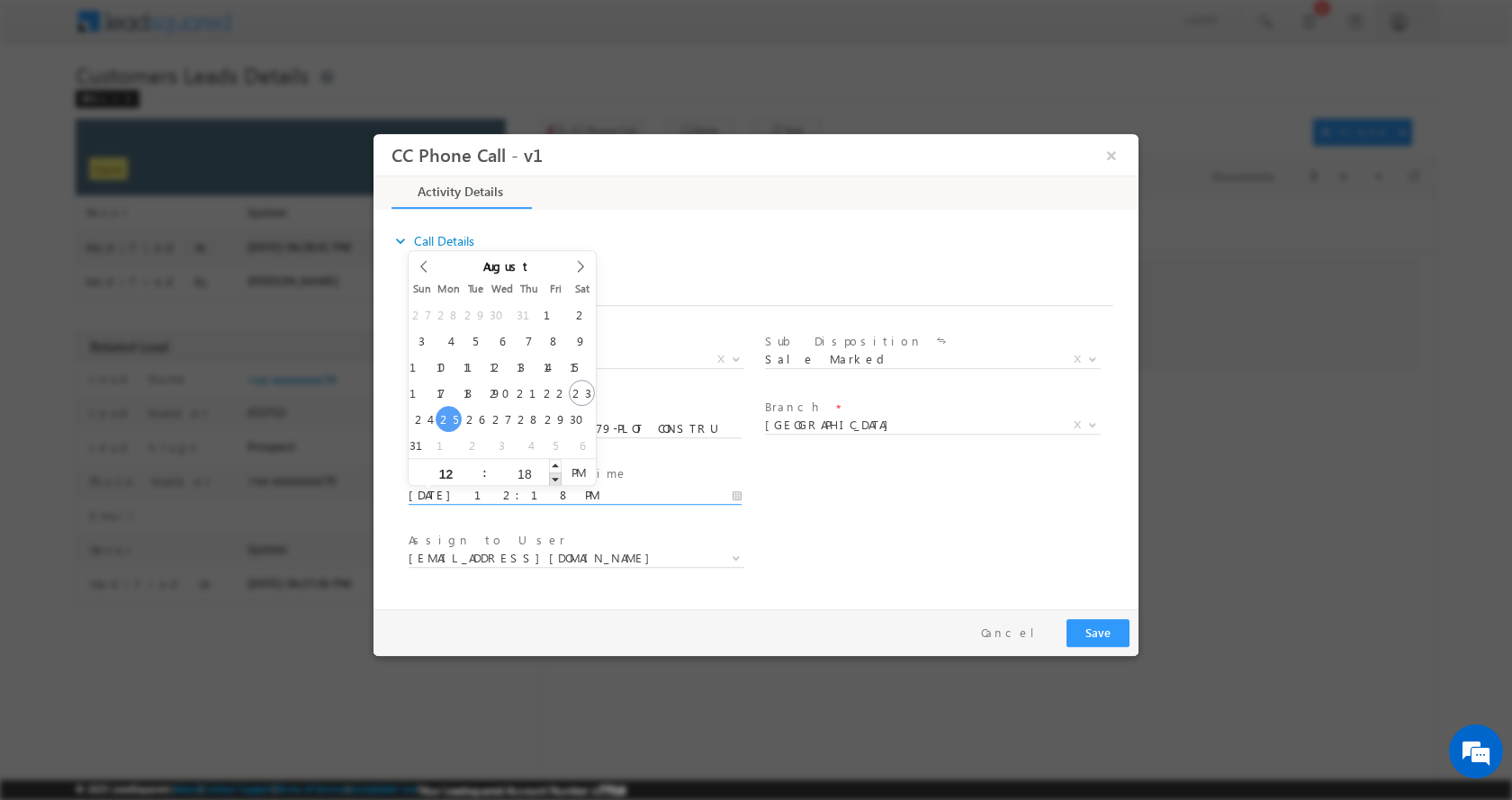
type input "17"
click at [553, 474] on span at bounding box center [555, 478] width 13 height 14
type input "08/25/2025 12:16 PM"
type input "16"
click at [553, 474] on span at bounding box center [555, 478] width 13 height 14
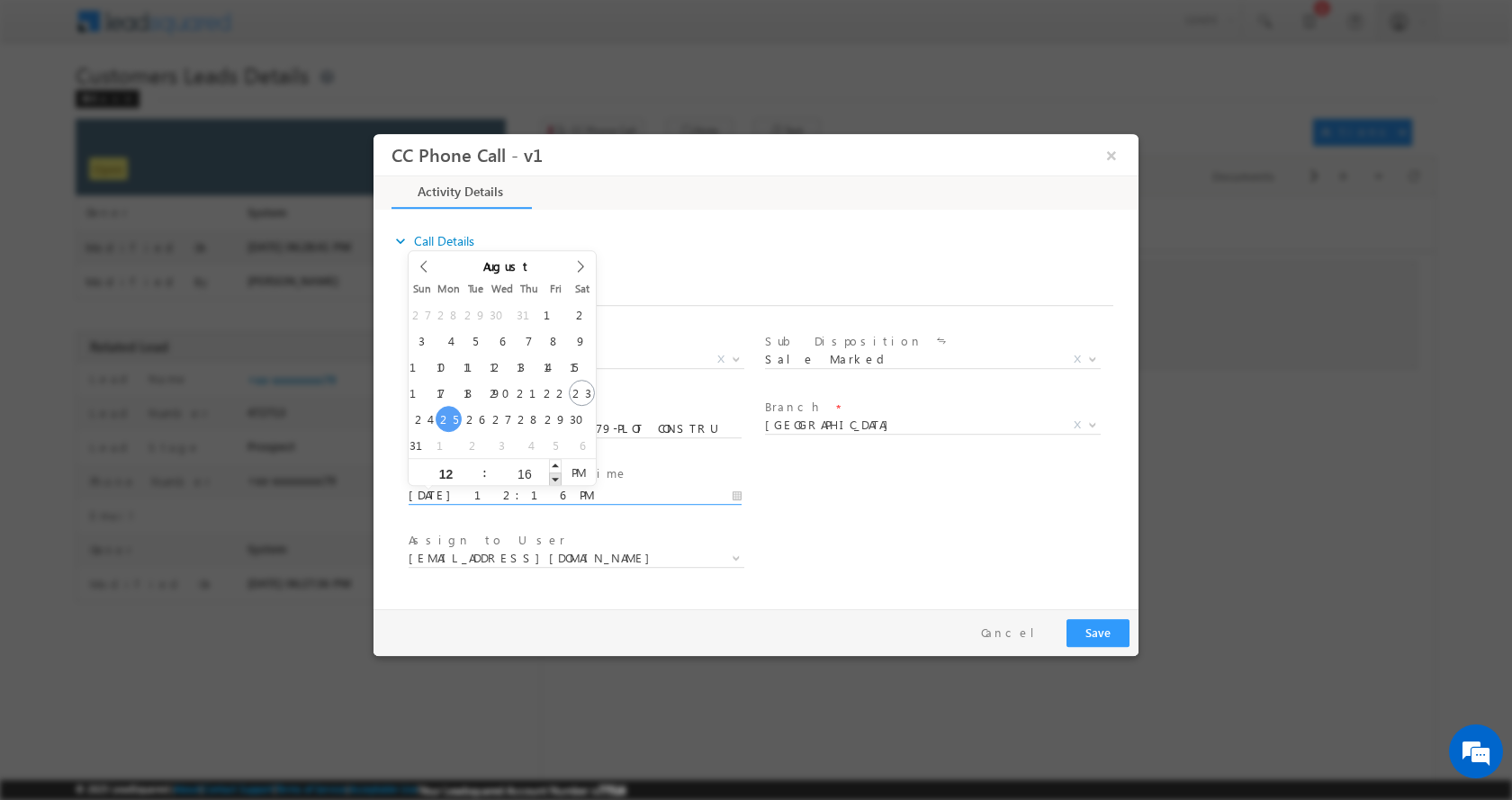
type input "08/25/2025 12:15 PM"
type input "15"
click at [553, 474] on span at bounding box center [555, 478] width 13 height 14
type input "08/25/2025 12:14 PM"
type input "14"
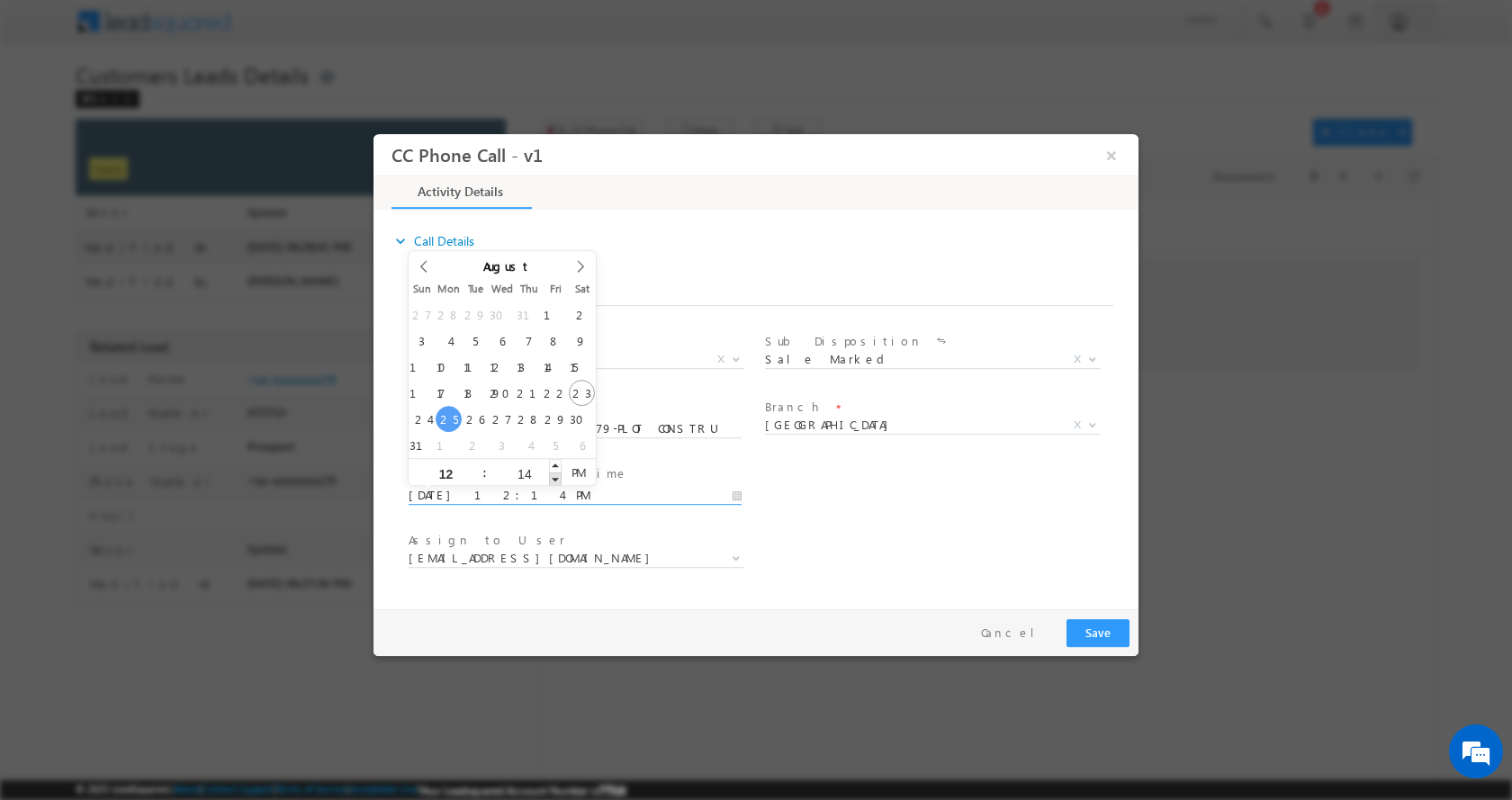
click at [553, 474] on span at bounding box center [555, 478] width 13 height 14
type input "08/25/2025 12:13 PM"
type input "13"
click at [553, 474] on span at bounding box center [555, 478] width 13 height 14
type input "08/25/2025 12:12 PM"
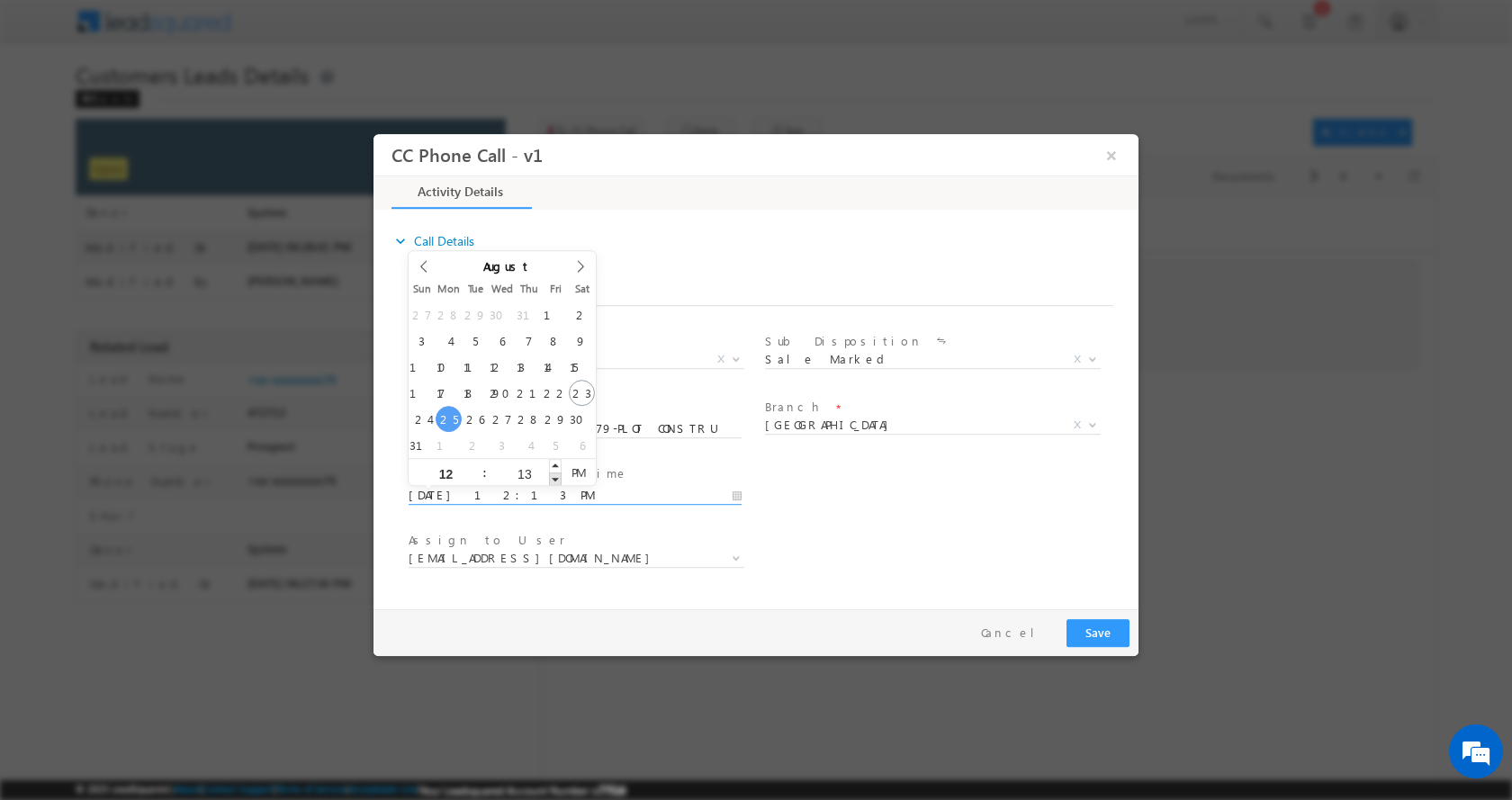
type input "12"
click at [553, 474] on span at bounding box center [555, 478] width 13 height 14
type input "08/25/2025 12:11 PM"
type input "11"
click at [553, 474] on span at bounding box center [555, 478] width 13 height 14
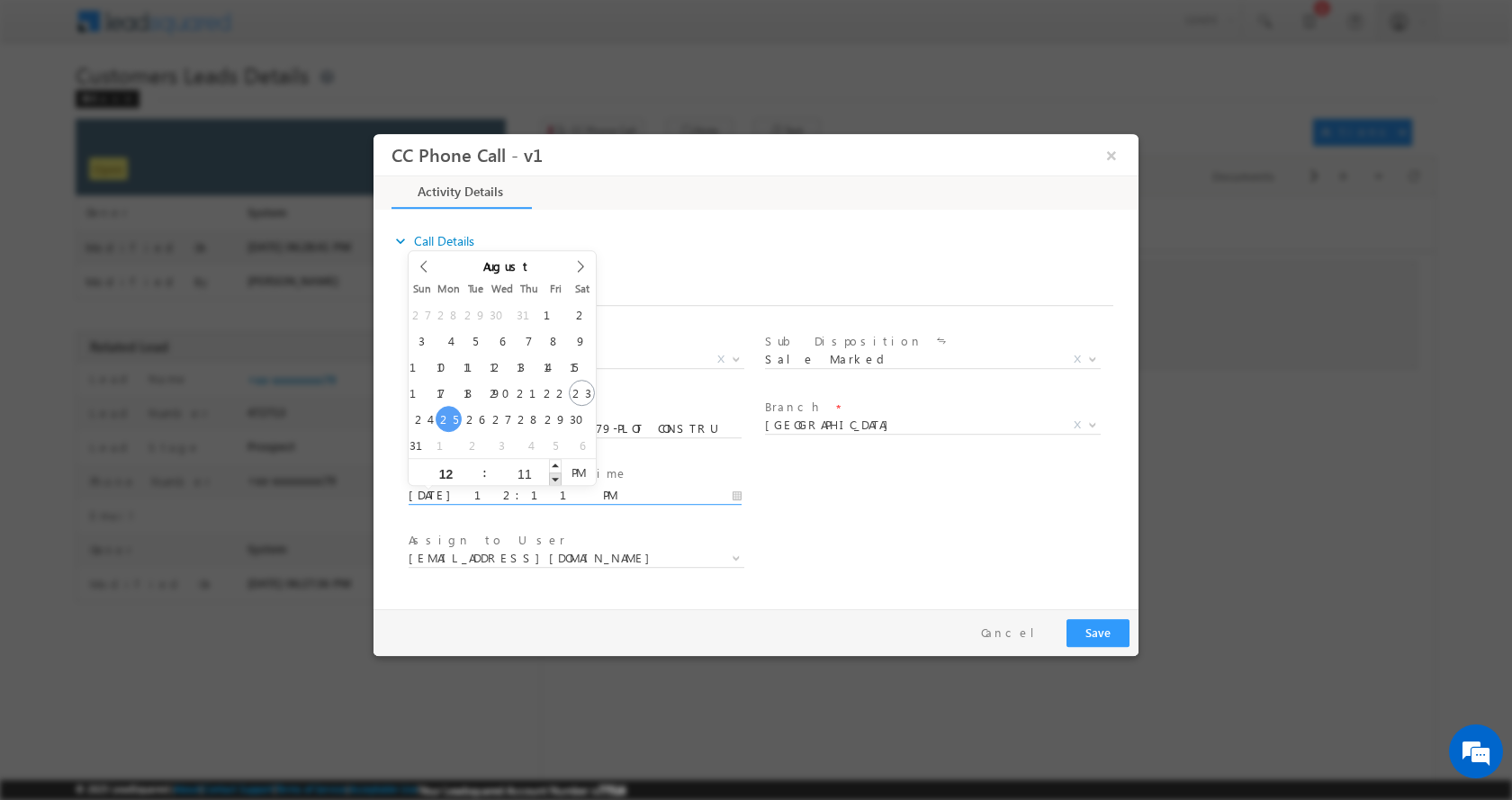
type input "08/25/2025 12:10 PM"
type input "10"
click at [553, 474] on span at bounding box center [555, 478] width 13 height 14
type input "08/25/2025 12:09 PM"
type input "09"
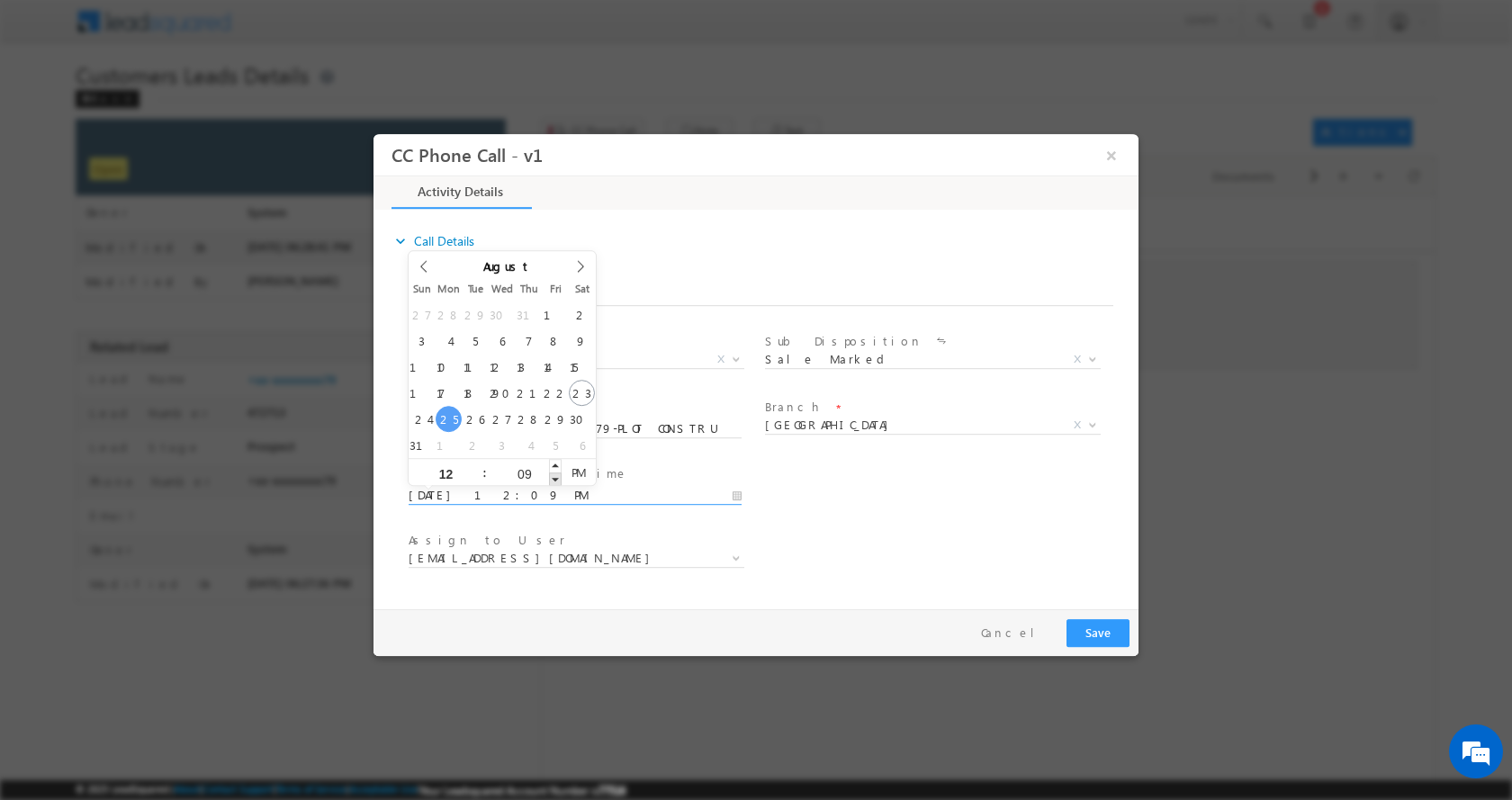
click at [553, 474] on span at bounding box center [555, 478] width 13 height 14
type input "08/25/2025 12:08 PM"
type input "08"
click at [553, 474] on span at bounding box center [555, 478] width 13 height 14
type input "08/25/2025 12:07 PM"
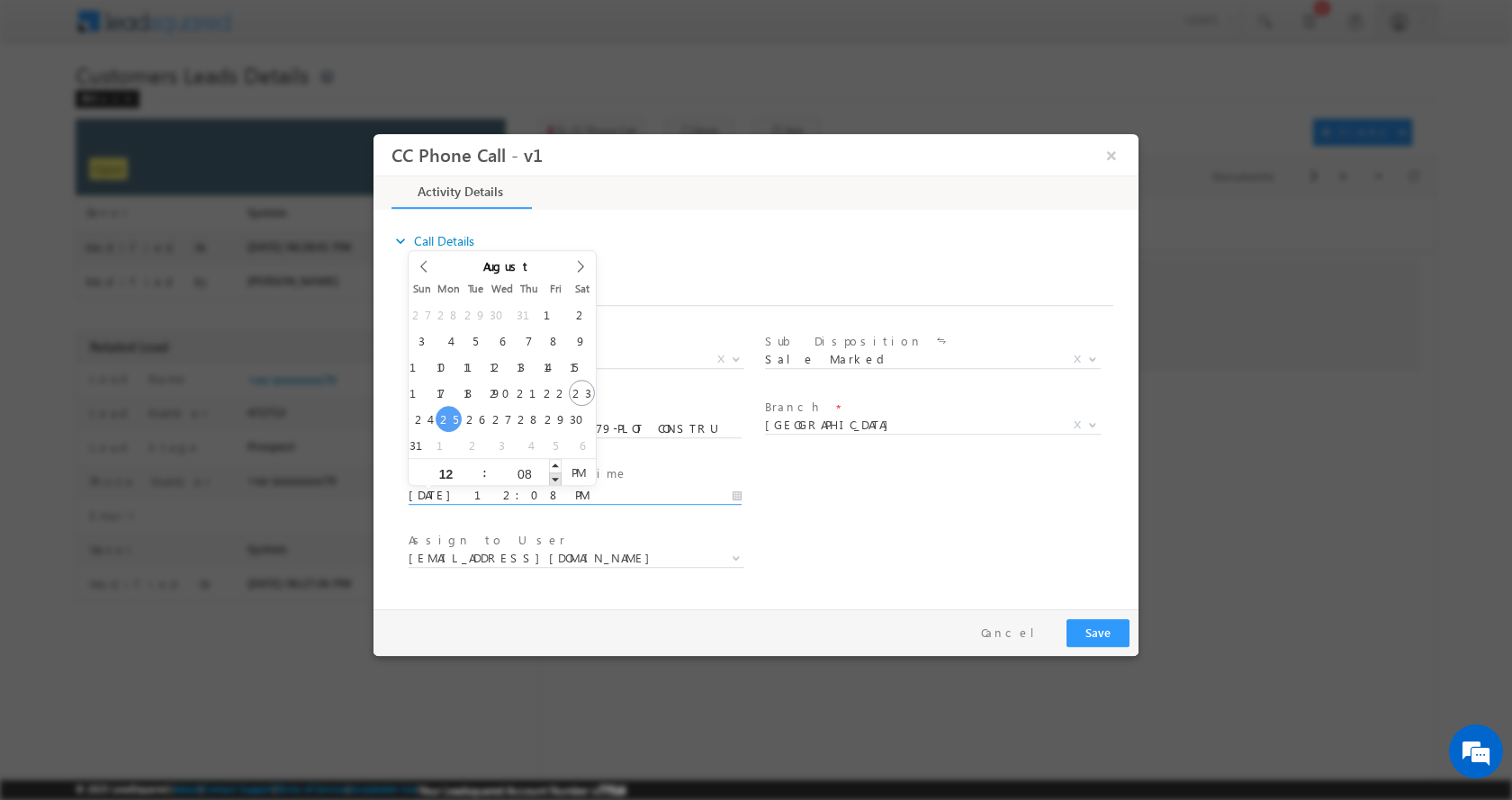
type input "07"
click at [553, 474] on span at bounding box center [555, 478] width 13 height 14
type input "08/25/2025 12:06 PM"
type input "06"
click at [553, 474] on span at bounding box center [555, 478] width 13 height 14
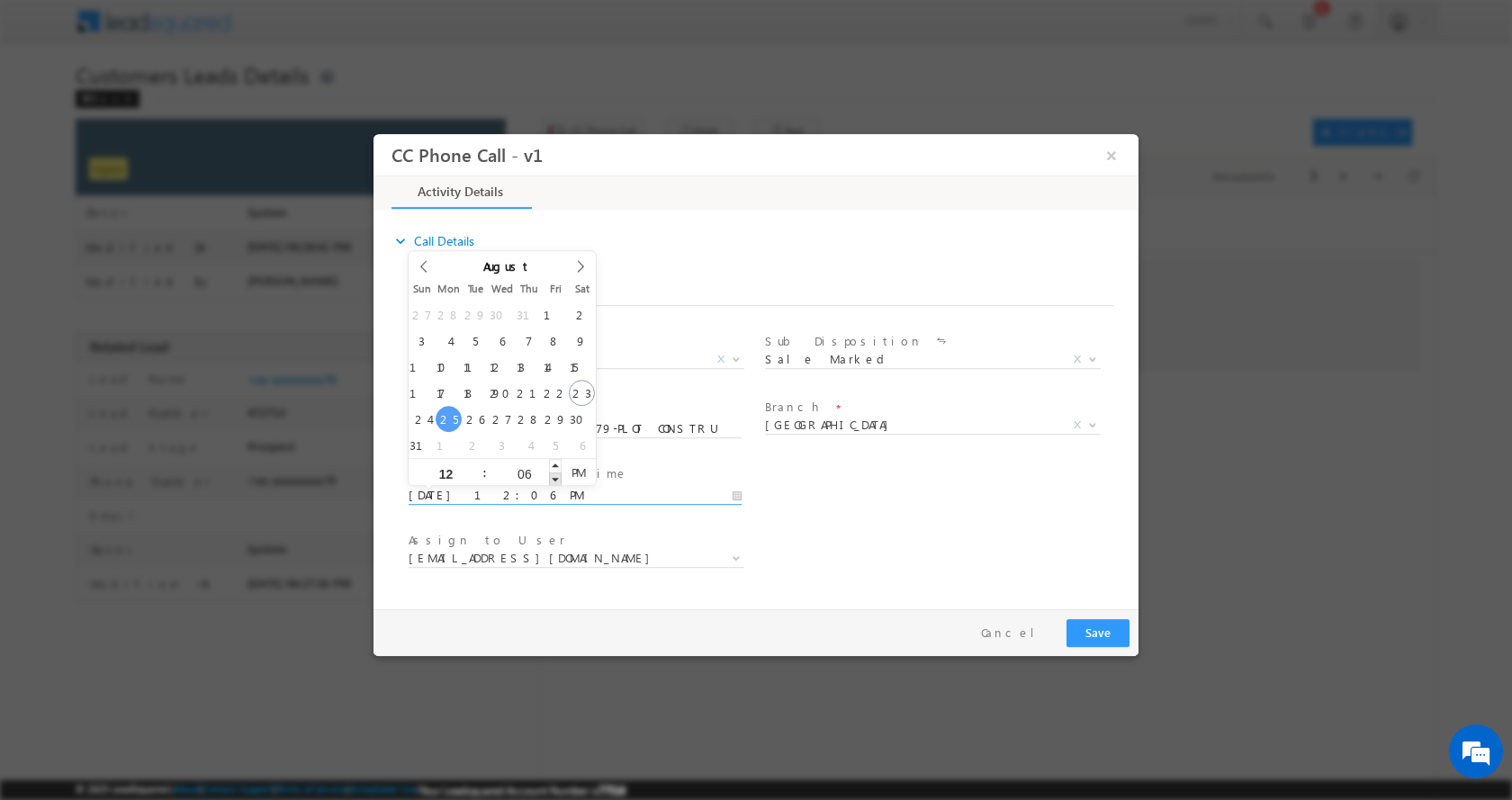
type input "08/25/2025 12:05 PM"
type input "05"
click at [553, 474] on span at bounding box center [555, 478] width 13 height 14
type input "08/25/2025 12:04 PM"
type input "04"
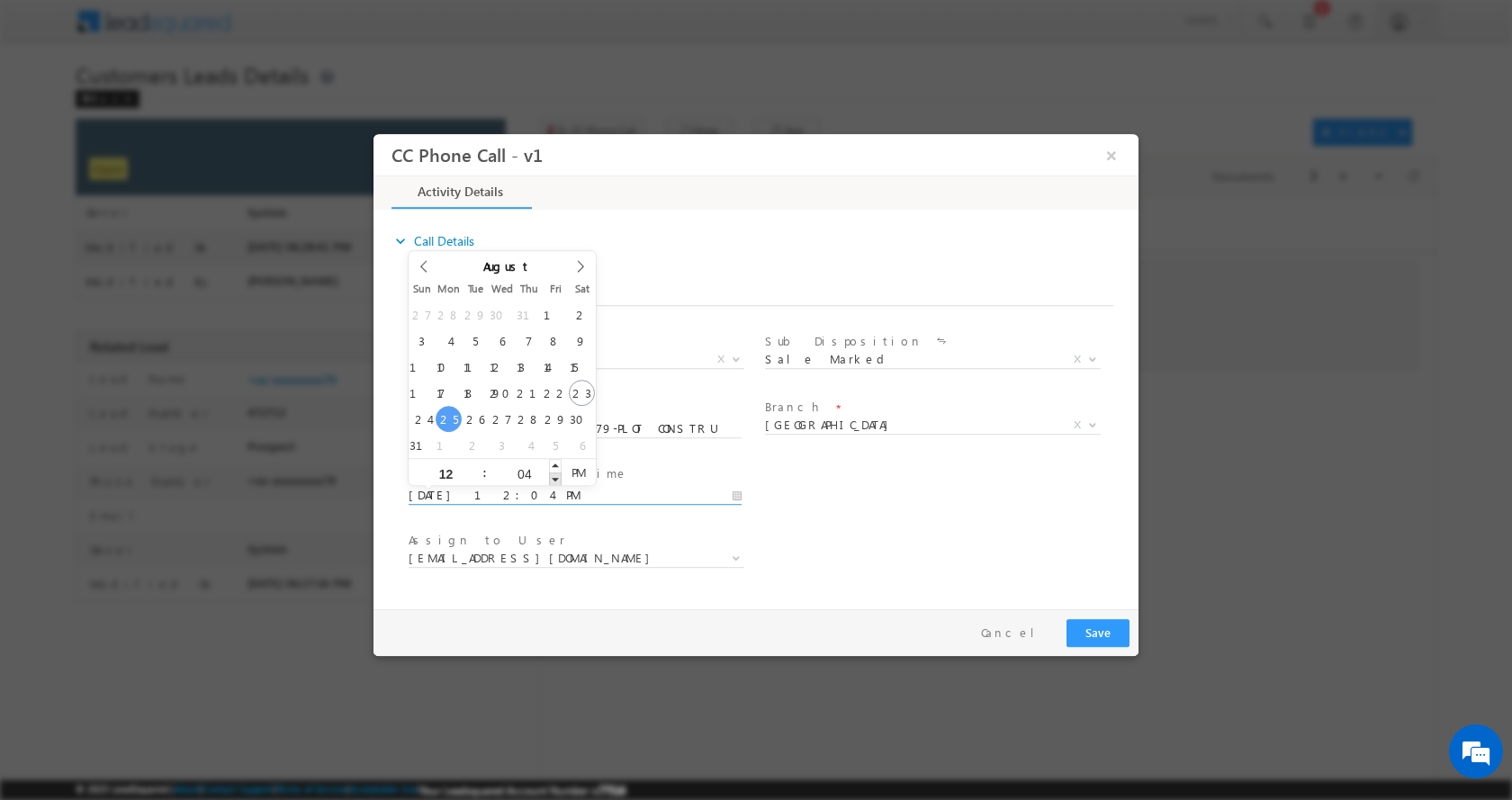
click at [553, 474] on span at bounding box center [555, 478] width 13 height 14
type input "08/25/2025 12:03 PM"
type input "03"
click at [553, 474] on span at bounding box center [555, 478] width 13 height 14
type input "08/25/2025 12:02 PM"
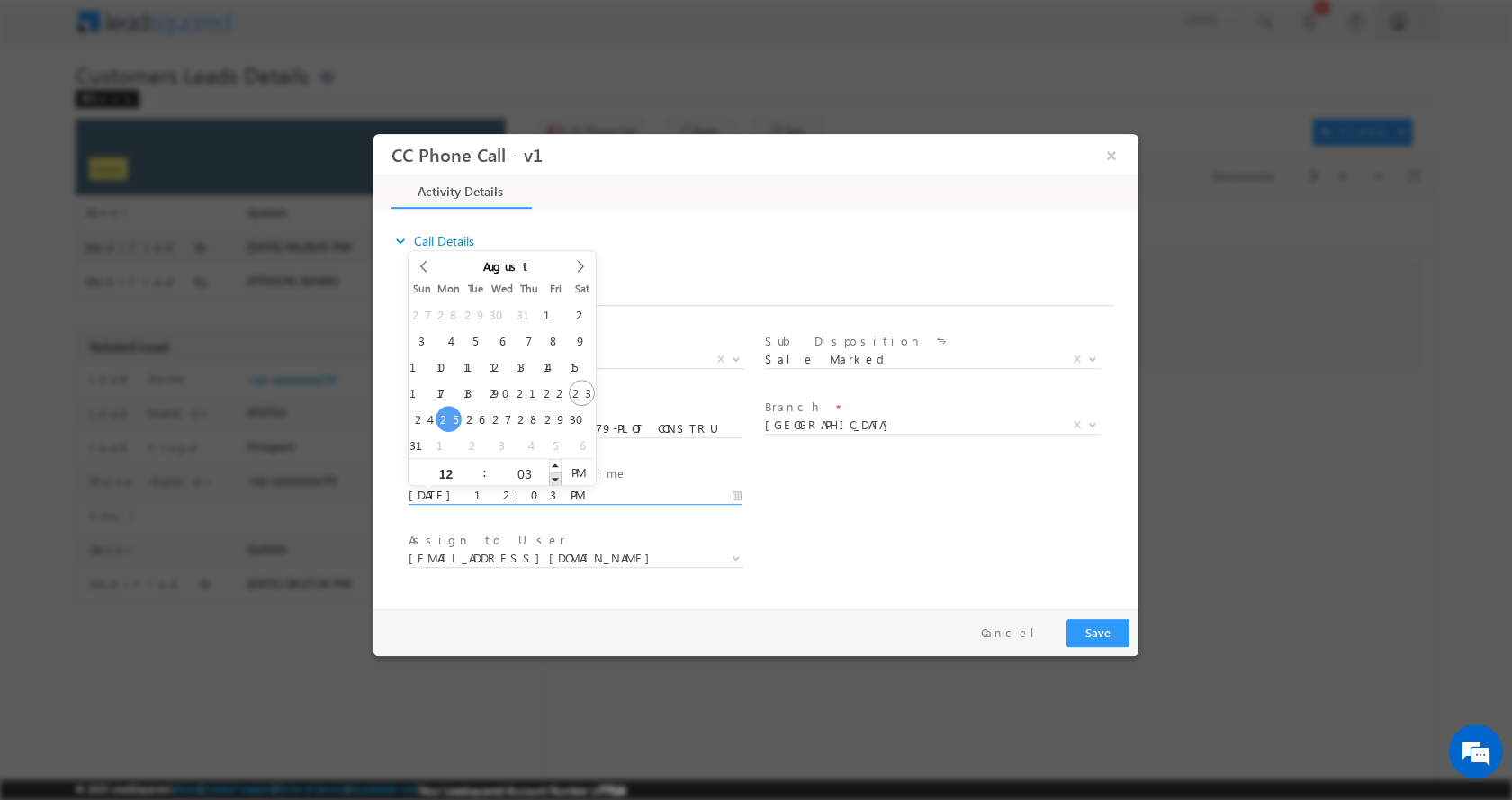
type input "02"
click at [553, 474] on span at bounding box center [555, 478] width 13 height 14
type input "08/25/2025 12:01 PM"
type input "01"
click at [553, 474] on span at bounding box center [555, 478] width 13 height 14
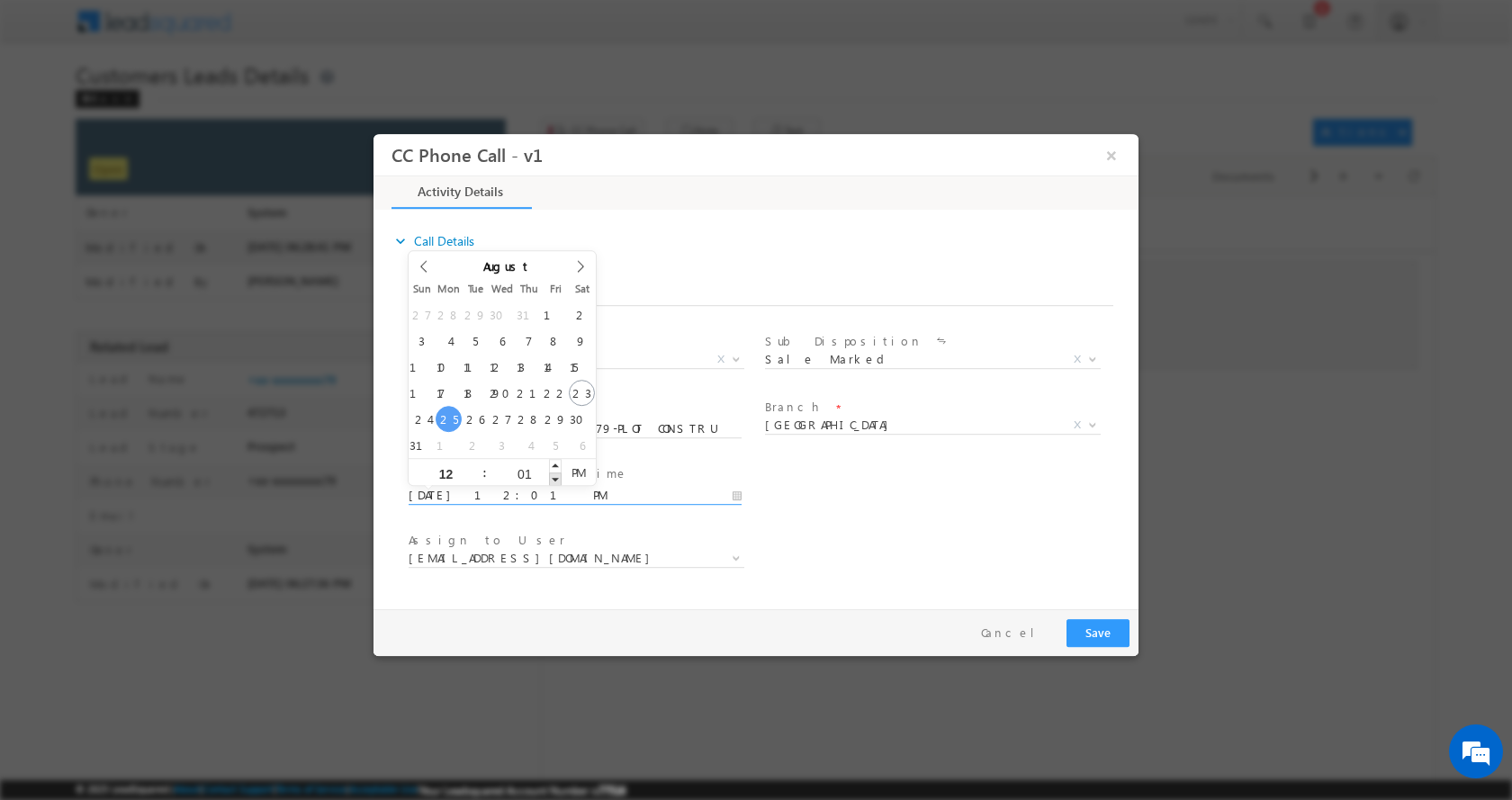
type input "08/25/2025 12:00 PM"
type input "00"
click at [553, 474] on span at bounding box center [555, 478] width 13 height 14
click at [1007, 510] on div "User Branch * Appointment Date & Time * 08/25/2025 12:00 PM" at bounding box center [772, 493] width 734 height 66
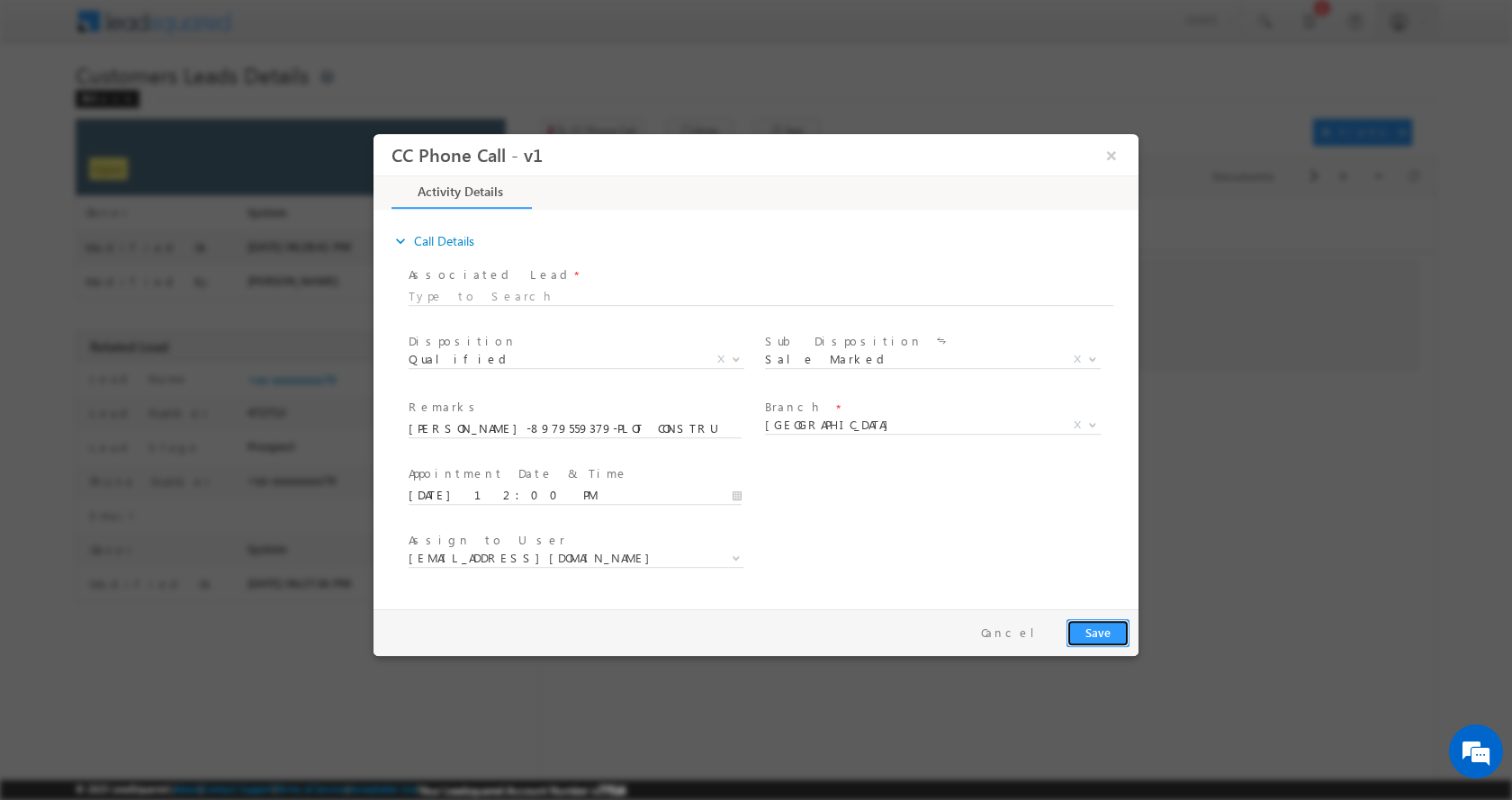
click at [1096, 630] on button "Save" at bounding box center [1097, 632] width 63 height 28
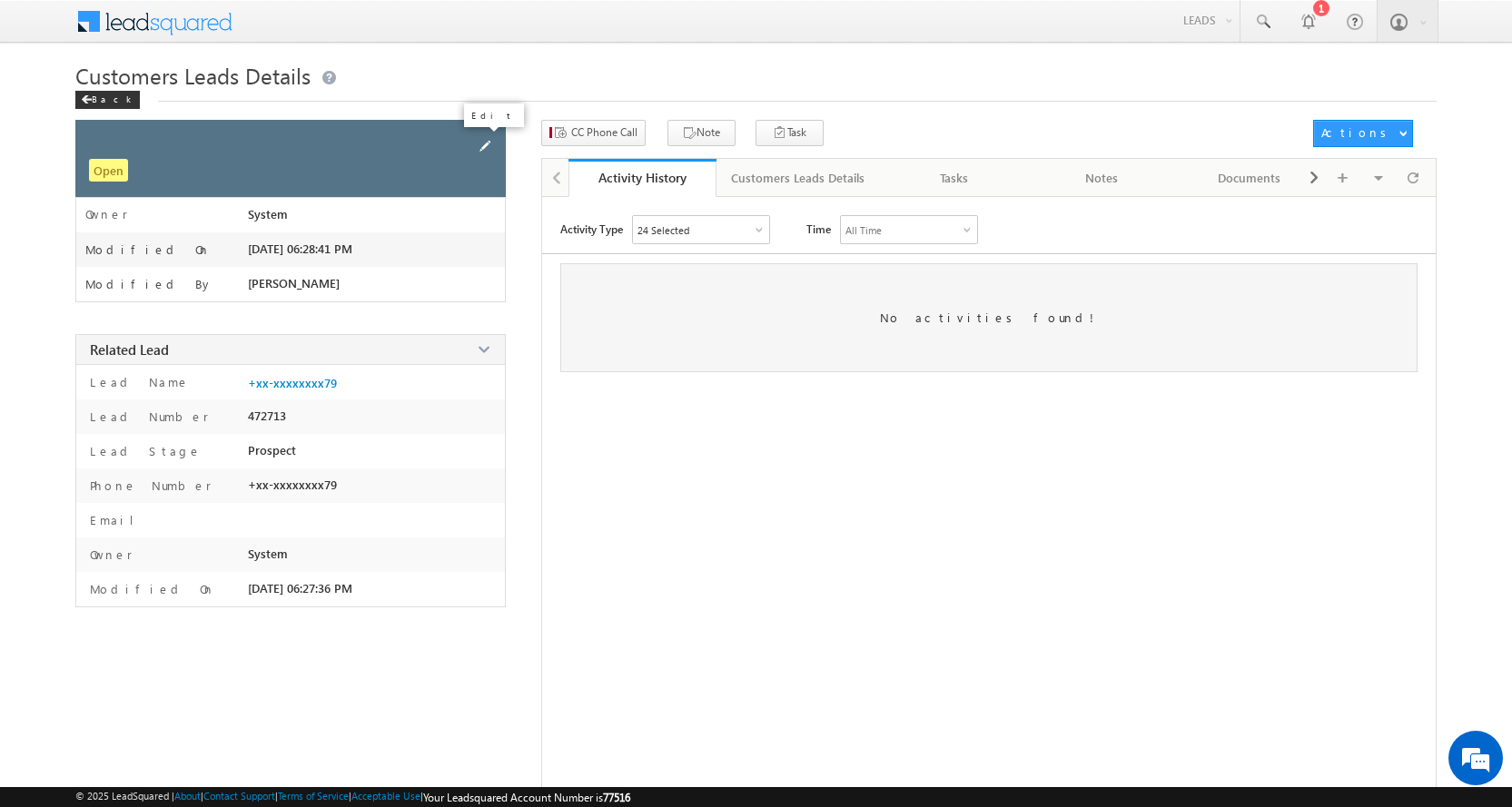
click at [483, 144] on span at bounding box center [485, 146] width 20 height 20
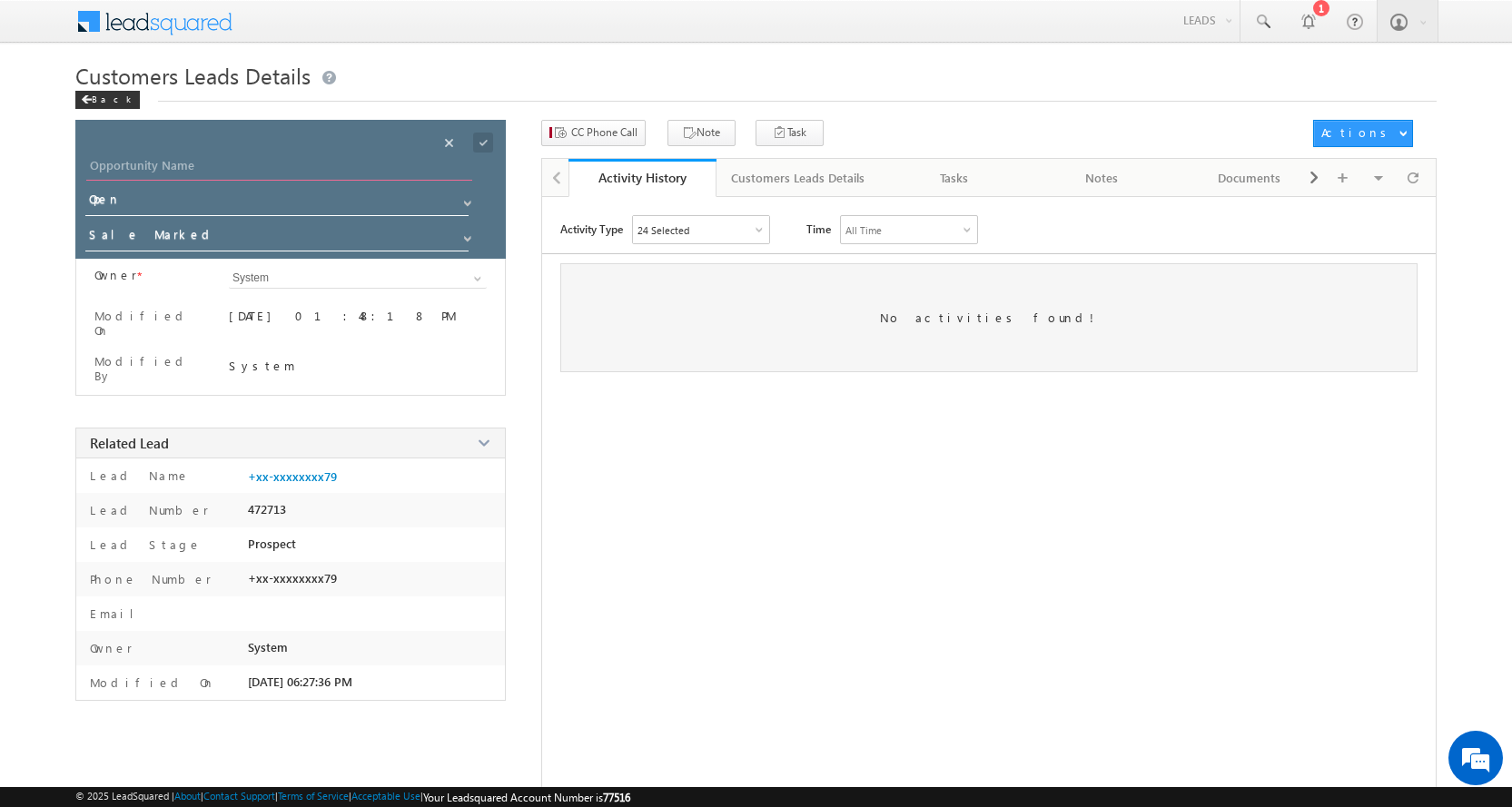
click at [183, 174] on input "Opportunity Name" at bounding box center [279, 168] width 386 height 26
paste input "[PERSON_NAME]"
type input "[PERSON_NAME]"
click at [480, 144] on span at bounding box center [483, 143] width 20 height 20
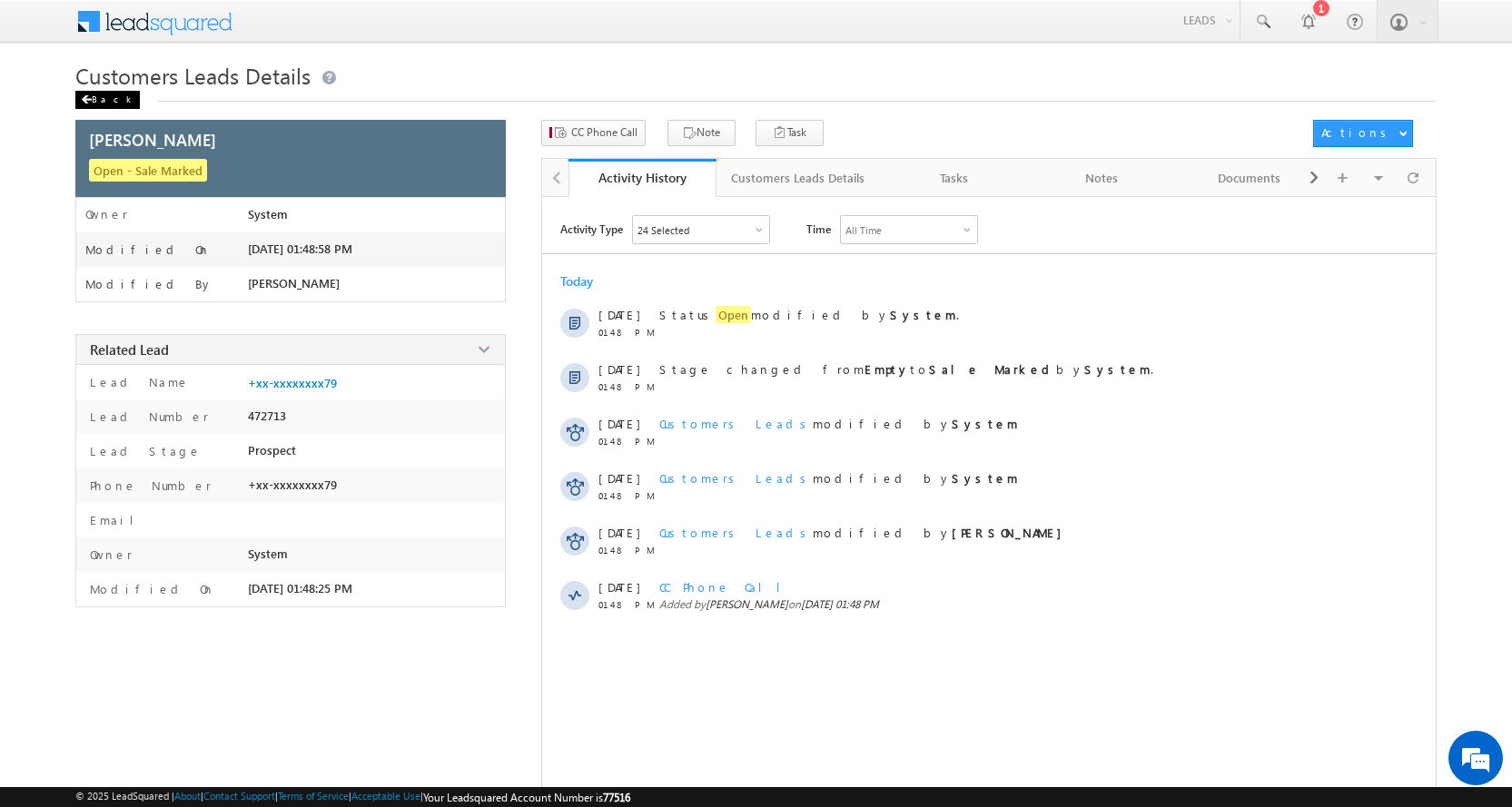
click at [92, 96] on div "Back" at bounding box center [107, 100] width 64 height 18
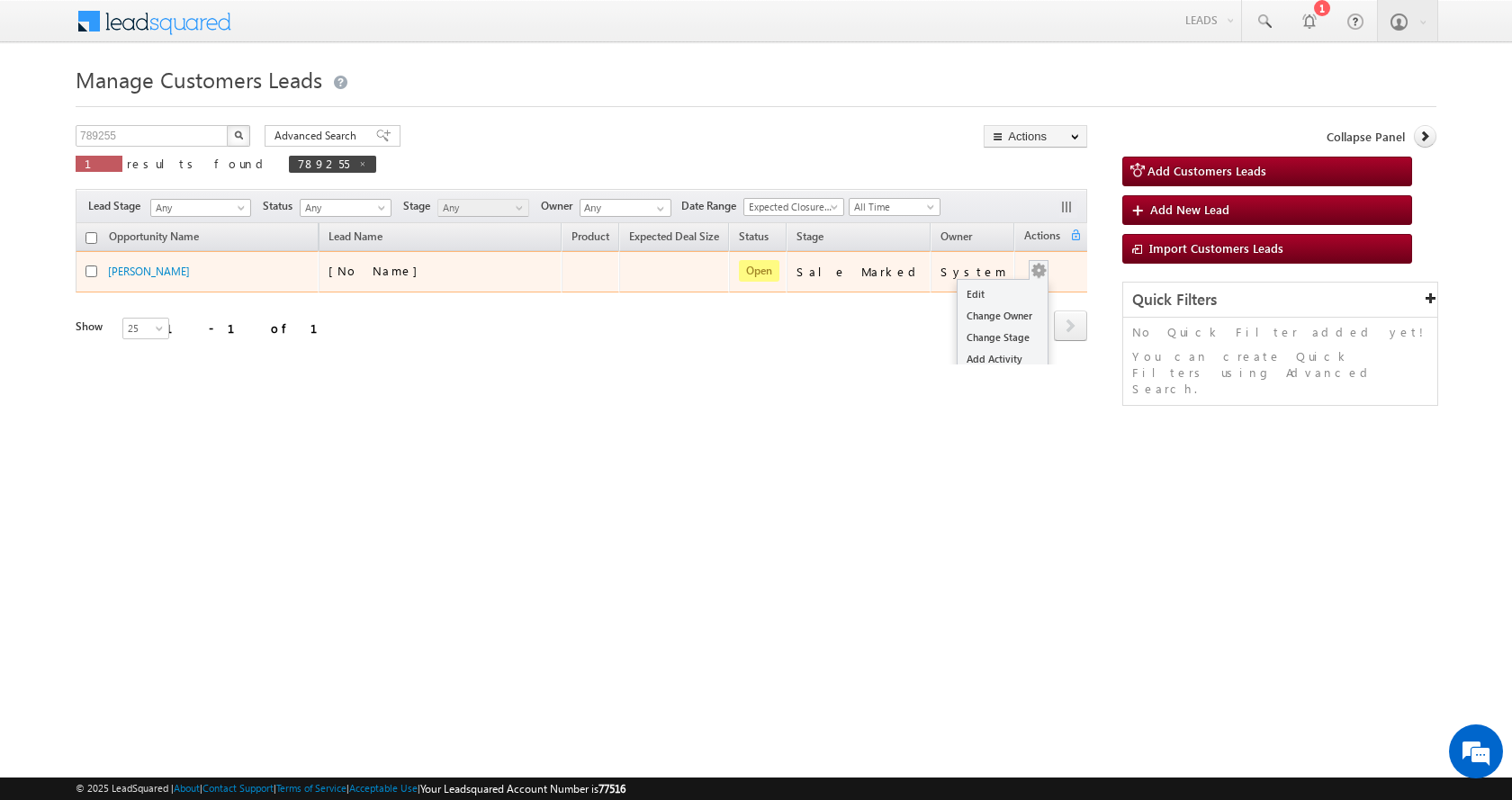
click at [1029, 268] on button "button" at bounding box center [1039, 271] width 18 height 18
click at [986, 288] on link "Edit" at bounding box center [1002, 295] width 90 height 22
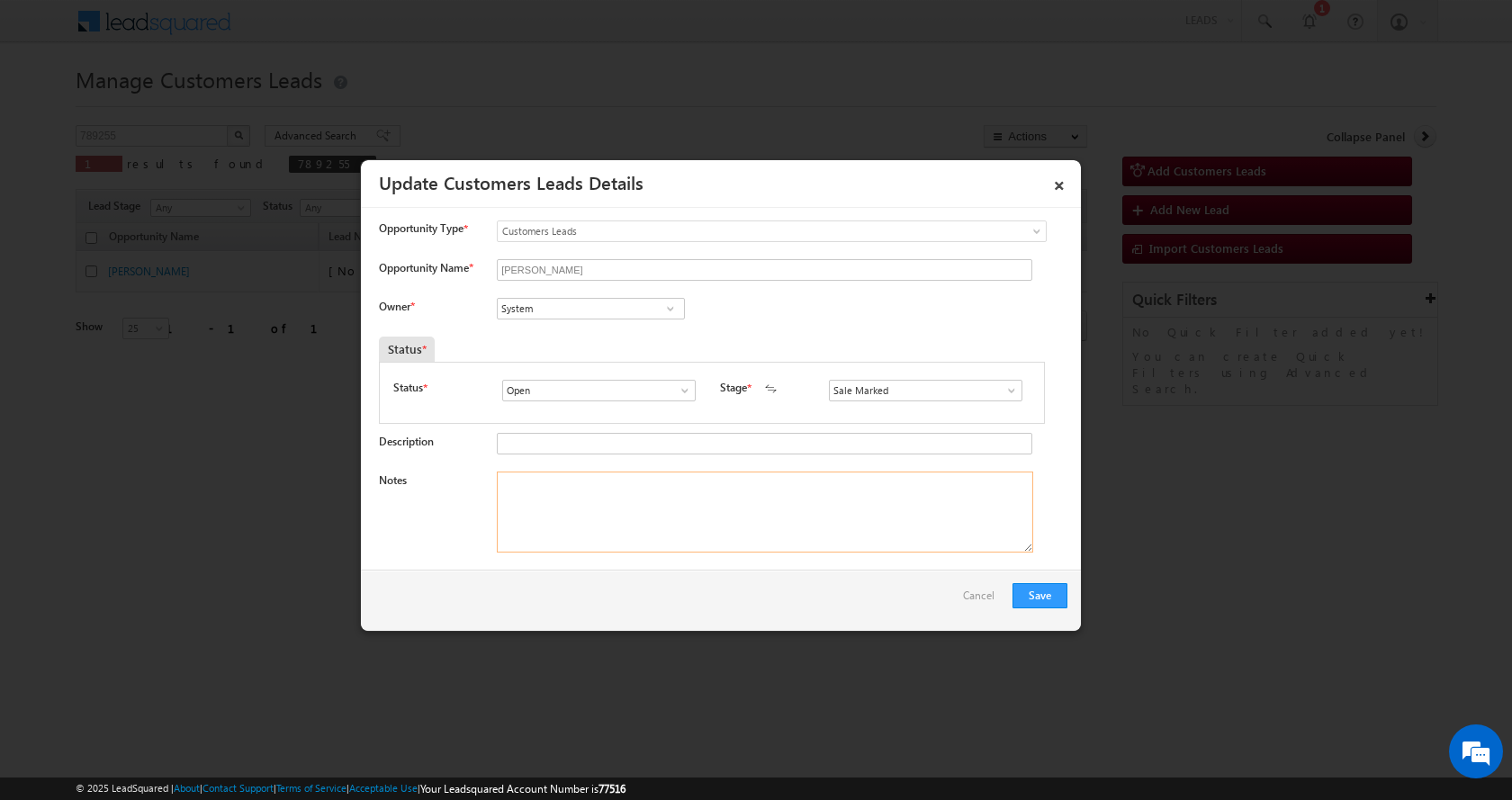
click at [540, 501] on textarea "Notes" at bounding box center [766, 512] width 537 height 81
paste textarea "[PERSON_NAME]-8979559379-PLOT CONSTRUCTION-LOAN-20-REG-FATHER AGE-[DEMOGRAPHIC_…"
type textarea "[PERSON_NAME]-8979559379-PLOT CONSTRUCTION-LOAN-20-REG-FATHER AGE-[DEMOGRAPHIC_…"
click at [512, 306] on input "System" at bounding box center [590, 309] width 188 height 22
paste input "[PERSON_NAME]"
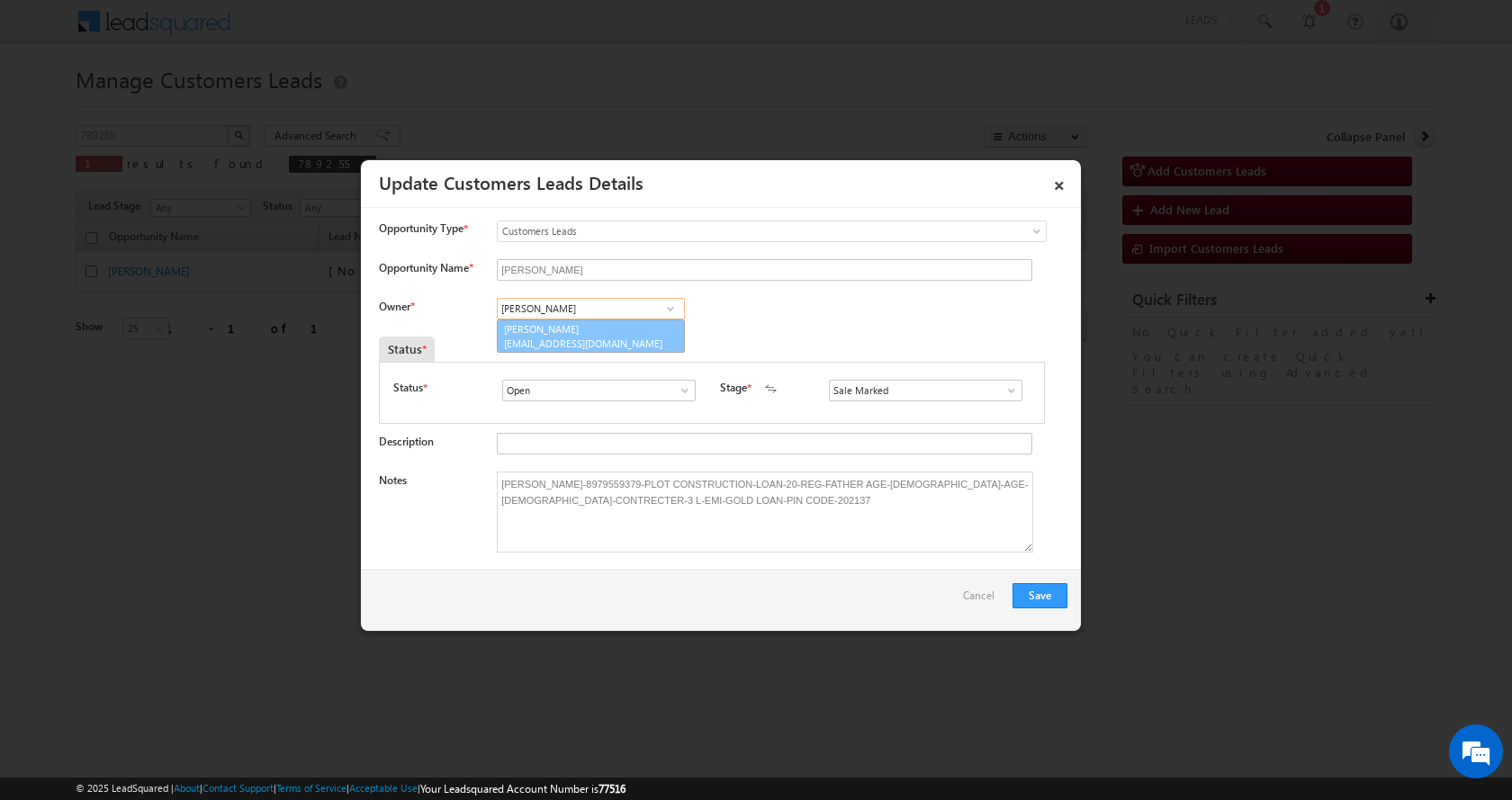
click at [567, 331] on link "Rahul Kumar rahul.kumar1@sgrlimited.in" at bounding box center [590, 337] width 188 height 34
type input "[PERSON_NAME]"
click at [1042, 588] on button "Save" at bounding box center [1040, 596] width 55 height 25
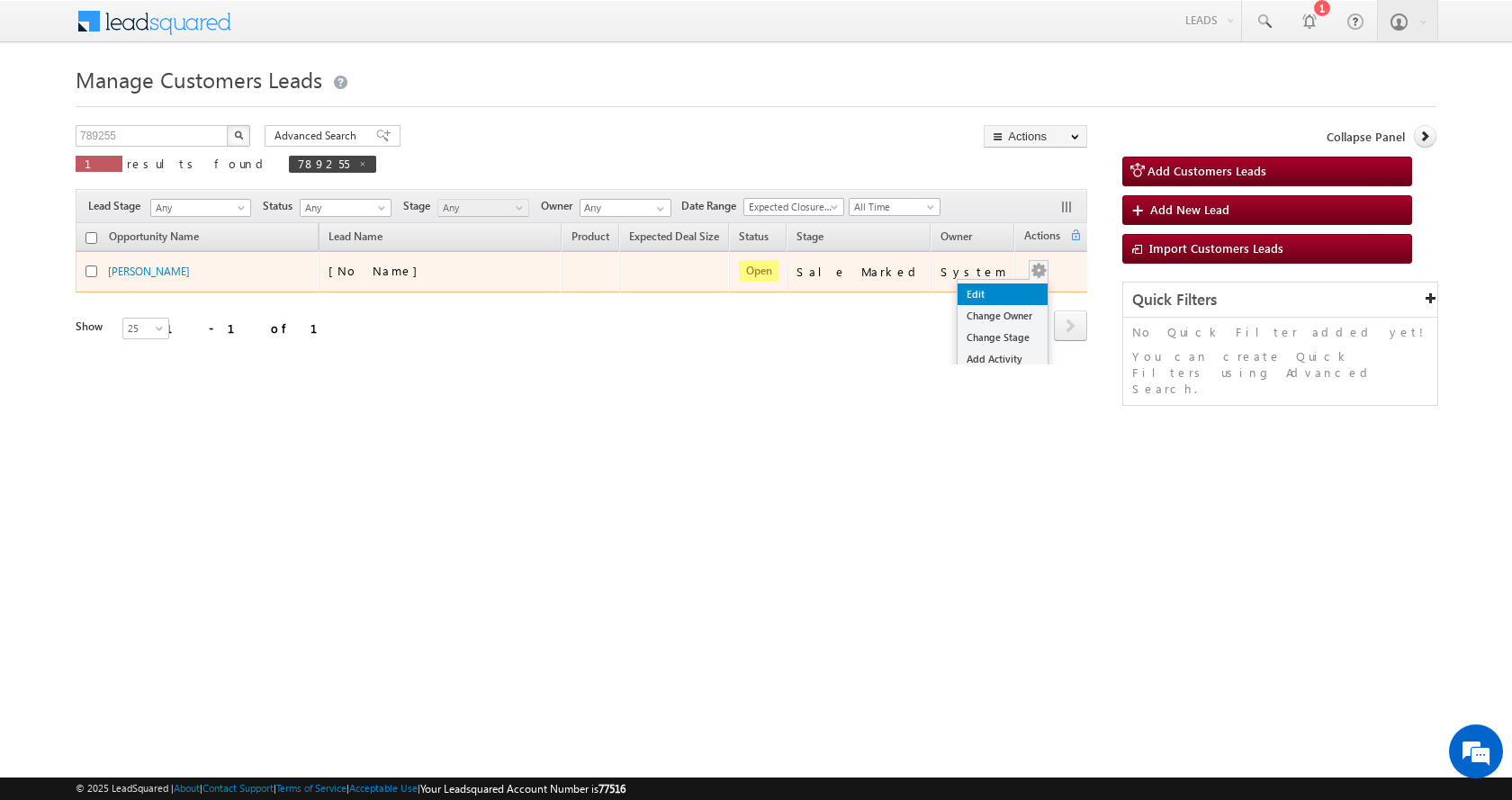
click at [959, 291] on link "Edit" at bounding box center [1002, 295] width 90 height 22
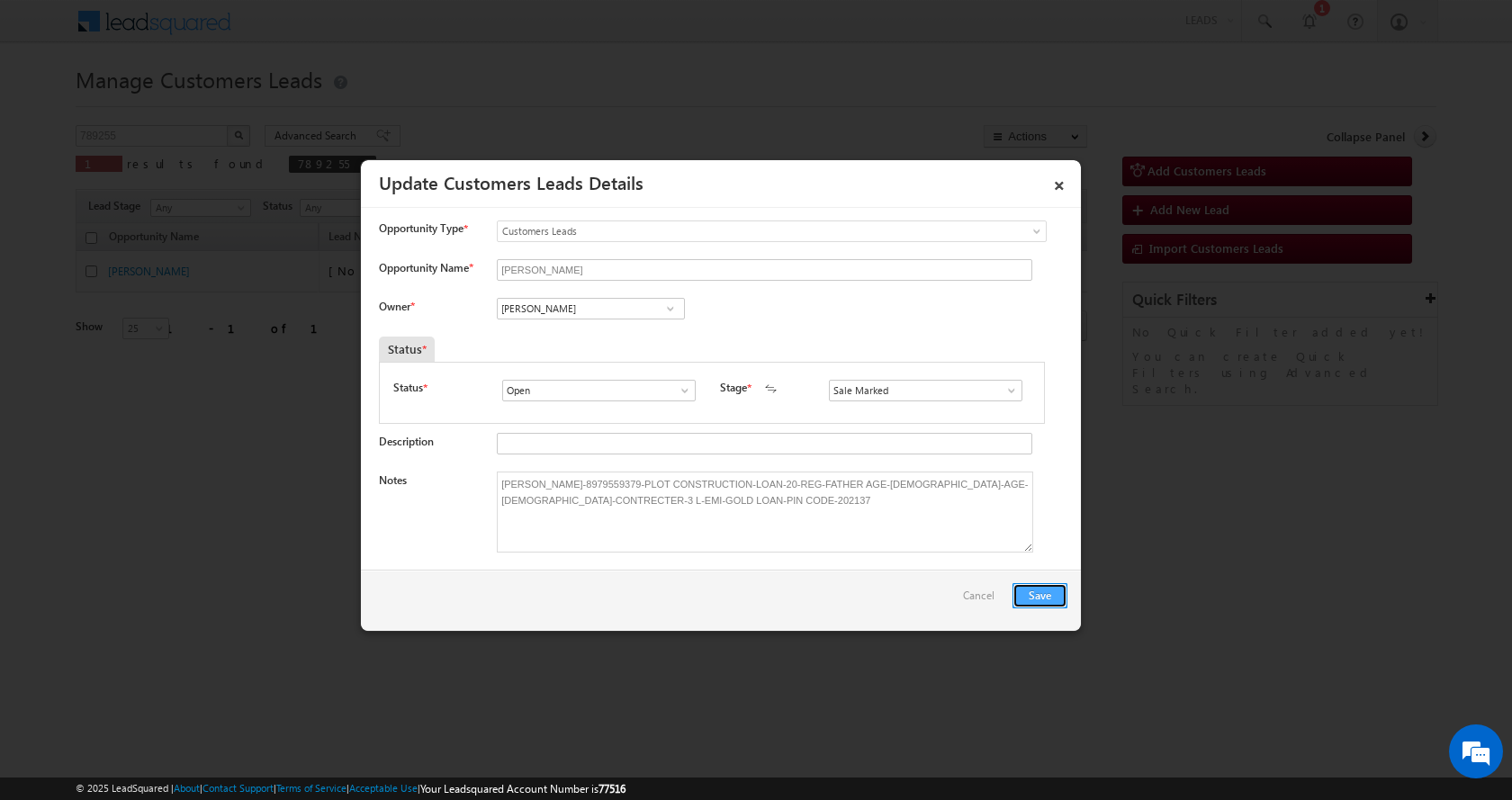
click at [1041, 594] on button "Save" at bounding box center [1040, 596] width 55 height 25
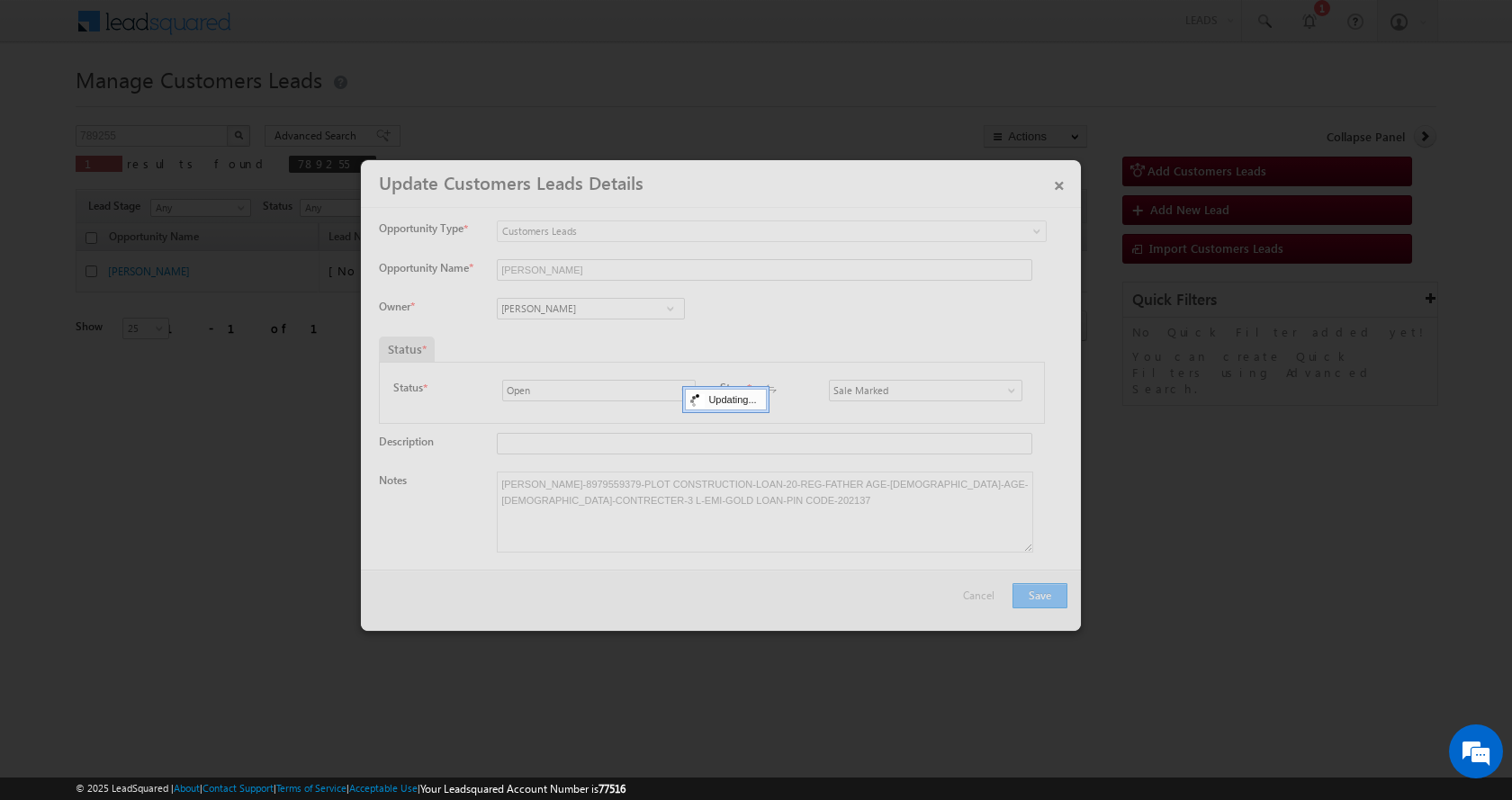
click at [1041, 594] on div at bounding box center [721, 395] width 720 height 471
click at [1039, 594] on div at bounding box center [721, 395] width 720 height 471
